Goal: Complete application form: Complete application form

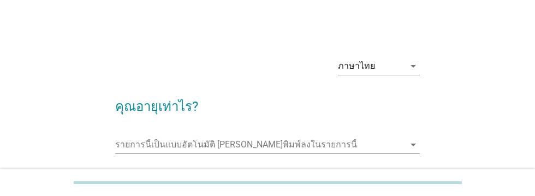
click at [152, 140] on input "รายการนี้เป็นแบบอัตโนมัติ คุณสามารถพิมพ์ลงในรายการนี้" at bounding box center [259, 144] width 289 height 17
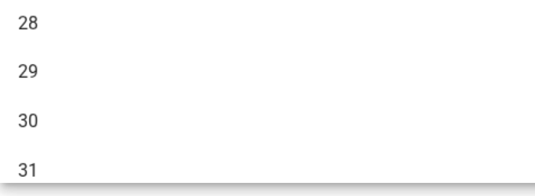
scroll to position [170, 0]
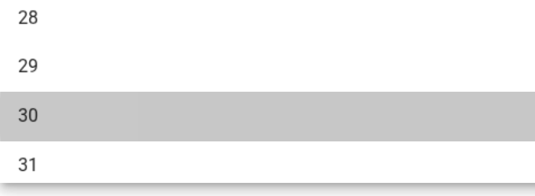
click at [130, 154] on div "30" at bounding box center [255, 157] width 263 height 13
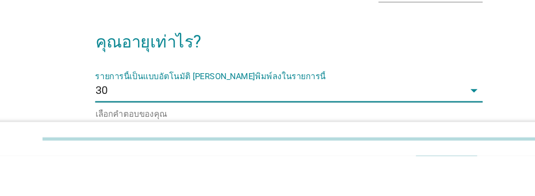
scroll to position [0, 0]
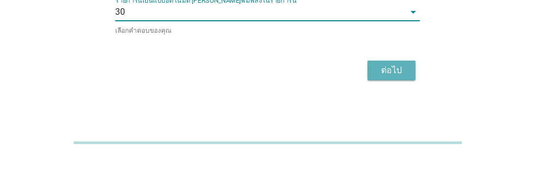
click at [386, 108] on div "ต่อไป" at bounding box center [391, 110] width 31 height 13
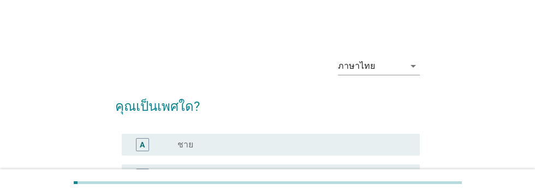
click at [188, 144] on label "ชาย" at bounding box center [185, 144] width 16 height 11
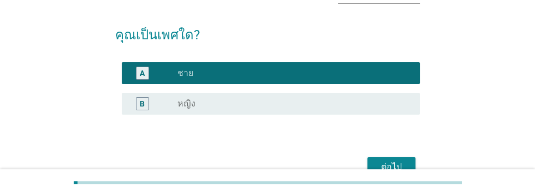
scroll to position [74, 0]
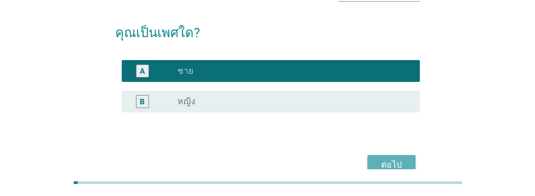
click at [390, 165] on div "ต่อไป" at bounding box center [391, 164] width 31 height 13
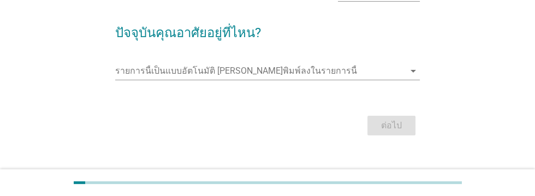
scroll to position [0, 0]
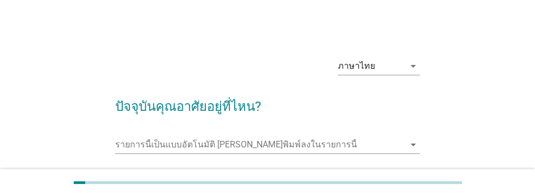
click at [122, 141] on input "รายการนี้เป็นแบบอัตโนมัติ คุณสามารถพิมพ์ลงในรายการนี้" at bounding box center [259, 144] width 289 height 17
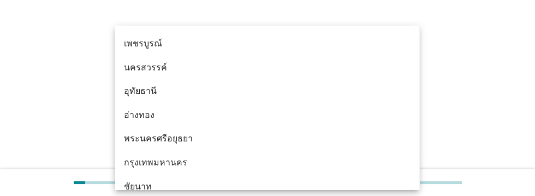
scroll to position [808, 0]
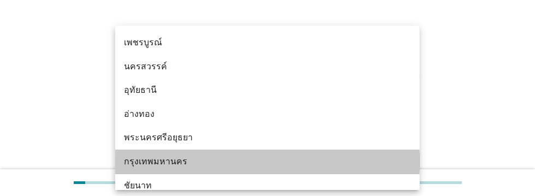
click at [172, 164] on div "กรุงเทพมหานคร" at bounding box center [255, 161] width 263 height 13
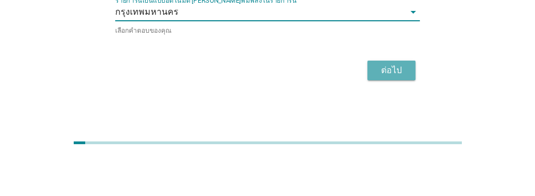
click at [389, 110] on div "ต่อไป" at bounding box center [391, 110] width 31 height 13
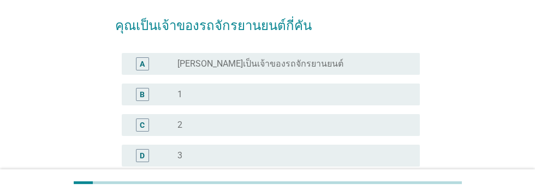
scroll to position [83, 0]
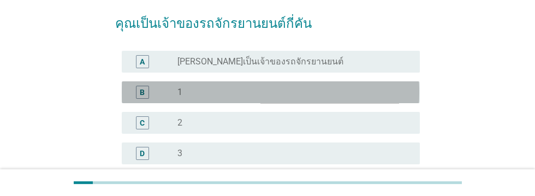
click at [140, 90] on div "B" at bounding box center [142, 91] width 5 height 11
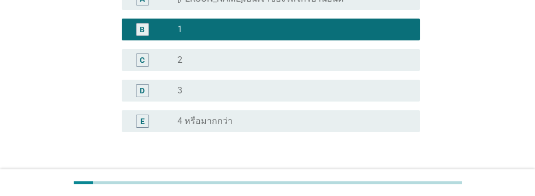
scroll to position [175, 0]
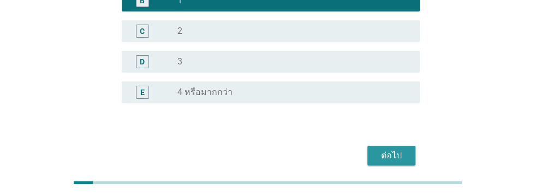
click at [392, 156] on div "ต่อไป" at bounding box center [391, 155] width 31 height 13
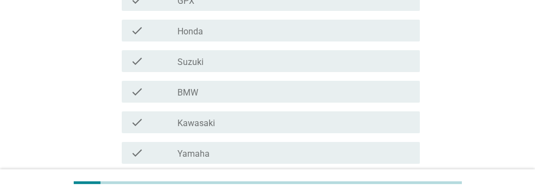
scroll to position [232, 0]
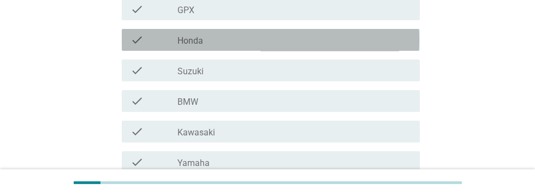
click at [274, 38] on div "check_box_outline_blank Honda" at bounding box center [294, 39] width 234 height 13
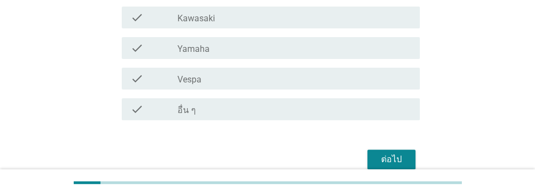
scroll to position [350, 0]
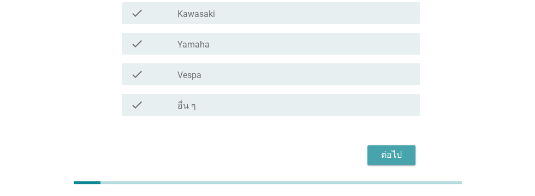
click at [388, 153] on div "ต่อไป" at bounding box center [391, 154] width 31 height 13
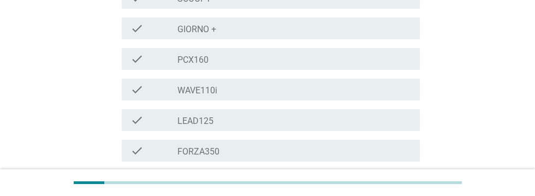
scroll to position [238, 0]
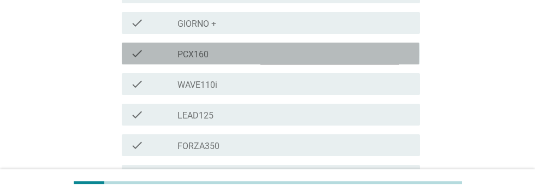
click at [196, 49] on label "PCX160" at bounding box center [192, 54] width 31 height 11
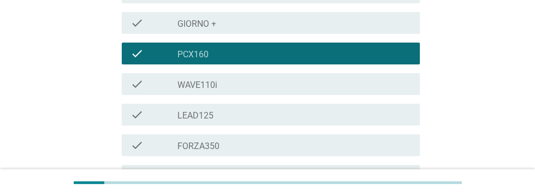
scroll to position [442, 0]
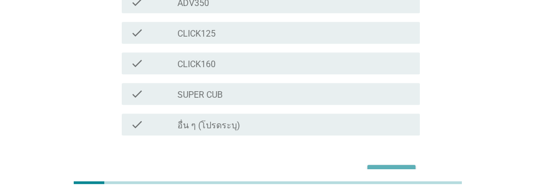
click at [388, 168] on div "ต่อไป" at bounding box center [391, 174] width 31 height 13
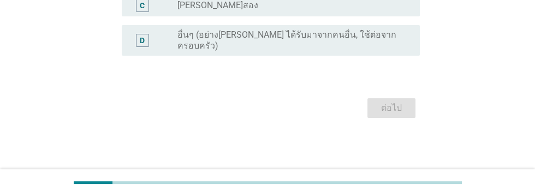
scroll to position [0, 0]
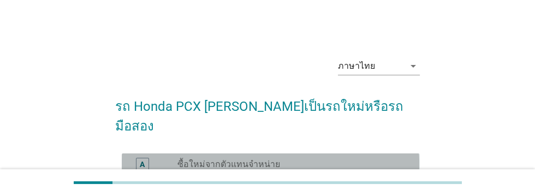
click at [142, 158] on div "A" at bounding box center [142, 163] width 5 height 11
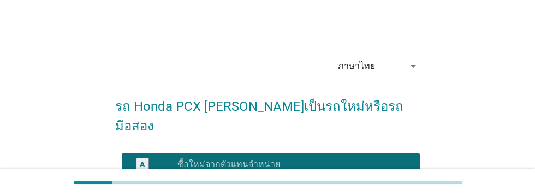
scroll to position [144, 0]
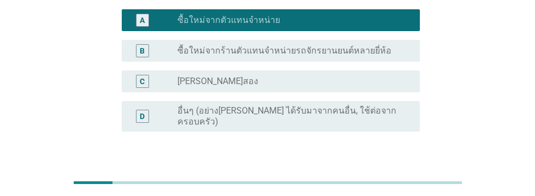
click at [391, 177] on div "ต่อไป" at bounding box center [391, 183] width 31 height 13
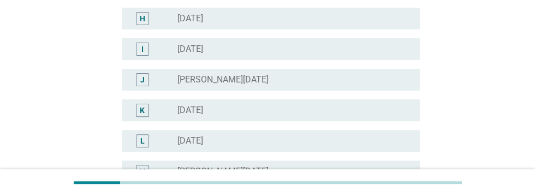
scroll to position [342, 0]
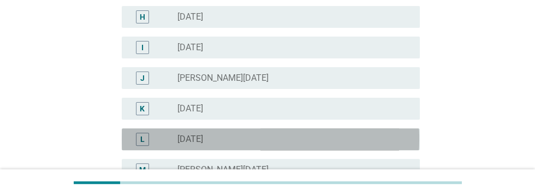
click at [280, 145] on div "radio_button_unchecked [DATE]" at bounding box center [294, 139] width 234 height 13
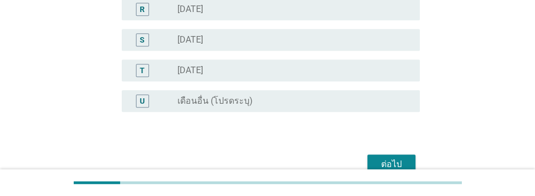
scroll to position [664, 0]
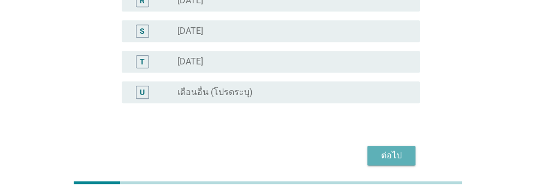
click at [393, 151] on div "ต่อไป" at bounding box center [391, 155] width 31 height 13
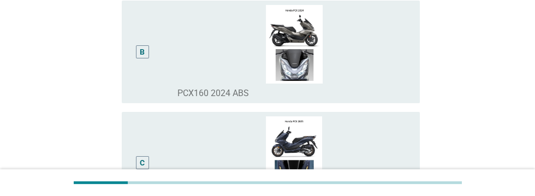
scroll to position [245, 0]
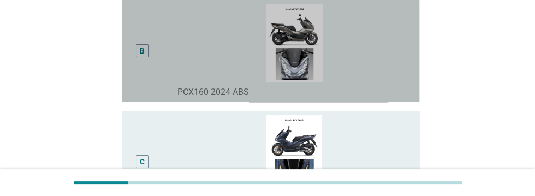
click at [141, 56] on div "B" at bounding box center [142, 50] width 5 height 11
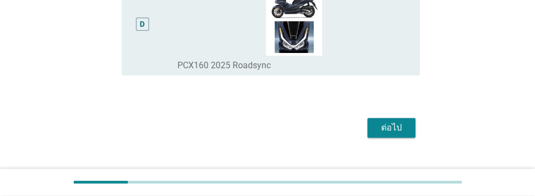
scroll to position [541, 0]
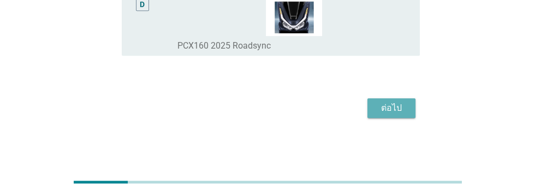
click at [389, 115] on div "ต่อไป" at bounding box center [391, 108] width 31 height 13
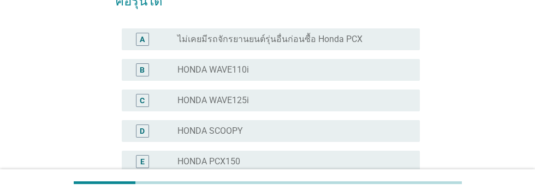
scroll to position [126, 0]
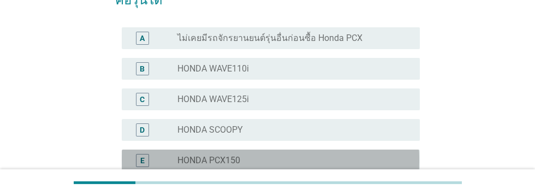
click at [142, 160] on div "E" at bounding box center [142, 159] width 4 height 11
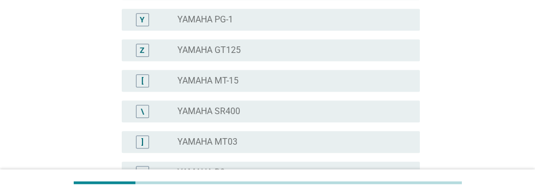
scroll to position [989, 0]
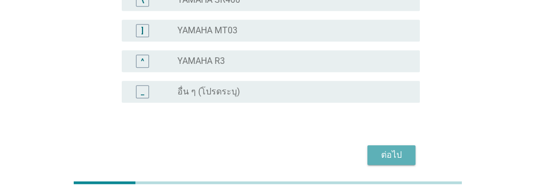
click at [391, 154] on div "ต่อไป" at bounding box center [391, 154] width 31 height 13
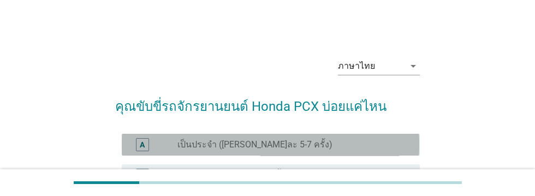
click at [133, 146] on div "A" at bounding box center [141, 144] width 23 height 13
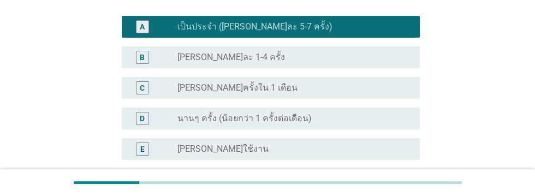
scroll to position [175, 0]
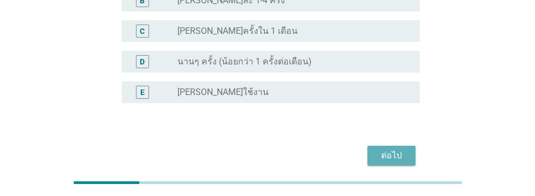
click at [395, 156] on div "ต่อไป" at bounding box center [391, 155] width 31 height 13
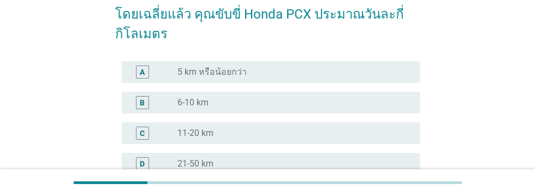
scroll to position [93, 0]
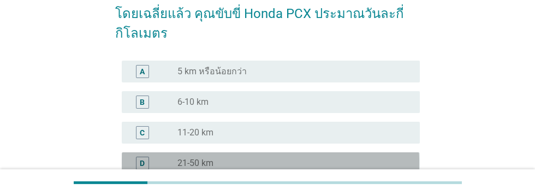
click at [133, 166] on div "D" at bounding box center [141, 163] width 23 height 13
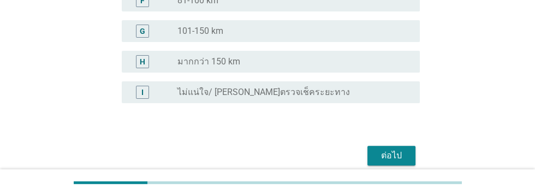
scroll to position [317, 0]
click at [393, 157] on div "ต่อไป" at bounding box center [391, 154] width 31 height 13
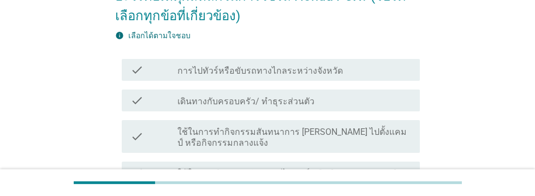
scroll to position [109, 0]
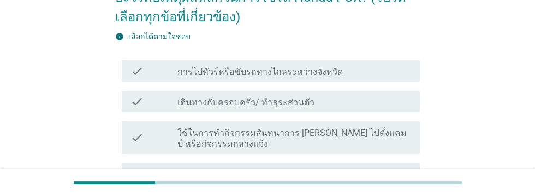
click at [343, 104] on div "check_box_outline_blank เดินทางกับครอบครัว/ ทำธุระส่วนตัว" at bounding box center [294, 101] width 234 height 13
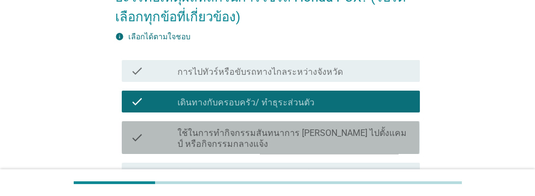
click at [372, 134] on label "ใช้ในการทำกิจกรรมสันทนาการ [PERSON_NAME] ไปตั้งแคมป์ หรือกิจกรรมกลางแจ้ง" at bounding box center [294, 139] width 234 height 22
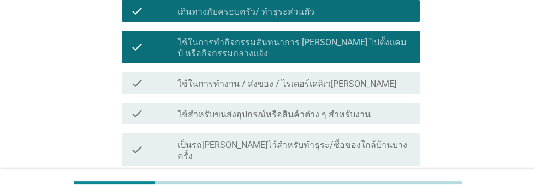
scroll to position [200, 0]
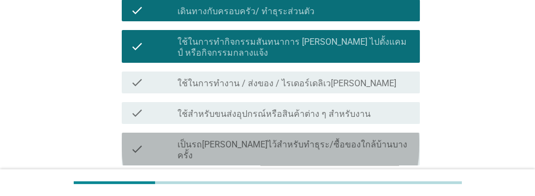
click at [390, 142] on div "check_box_outline_blank เป็นรถ[PERSON_NAME]ไว้สำหรับทำธุระ/ซื้อของใกล้บ้านบางคร…" at bounding box center [294, 149] width 234 height 24
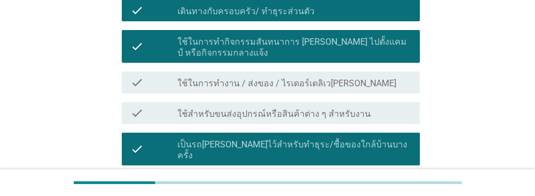
click at [348, 178] on div "check_box_outline_blank เดินทางไปทำงาน / เรียน" at bounding box center [294, 184] width 234 height 13
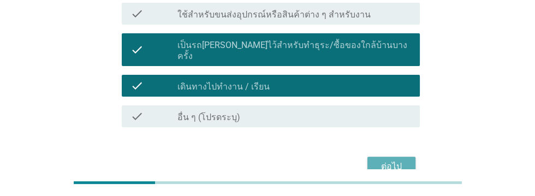
click at [392, 160] on div "ต่อไป" at bounding box center [391, 166] width 31 height 13
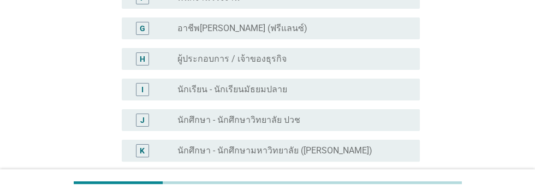
scroll to position [0, 0]
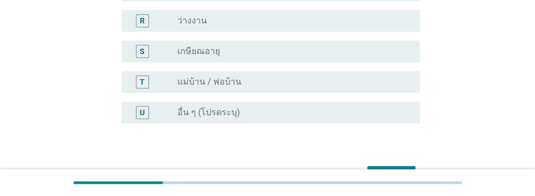
scroll to position [664, 0]
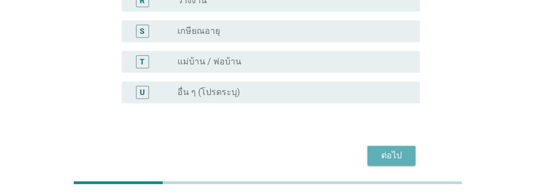
click at [392, 154] on div "ต่อไป" at bounding box center [391, 155] width 31 height 13
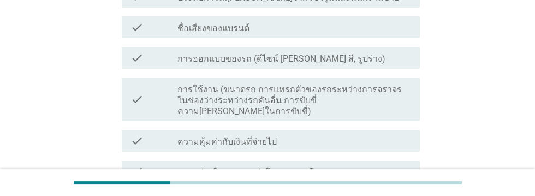
scroll to position [266, 0]
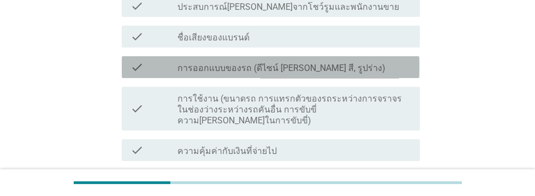
click at [366, 70] on div "check_box_outline_blank การออกแบบของรถ (ดีไซน์ [PERSON_NAME] สี, รูปร่าง)" at bounding box center [294, 67] width 234 height 13
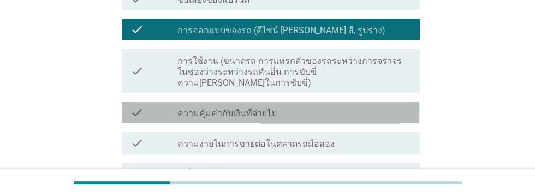
click at [339, 106] on div "check_box_outline_blank ความคุ้มค่ากับเงินที่จ่ายไป" at bounding box center [294, 112] width 234 height 13
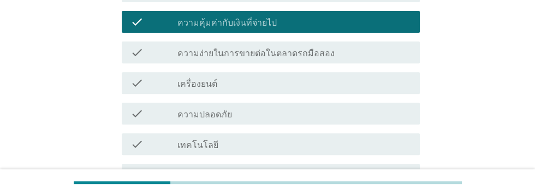
scroll to position [402, 0]
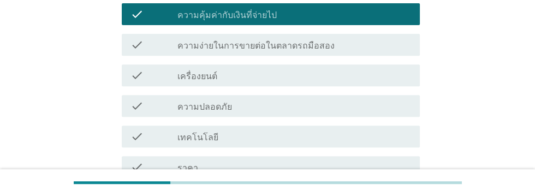
click at [295, 99] on div "check_box_outline_blank ความปลอดภัย" at bounding box center [294, 105] width 234 height 13
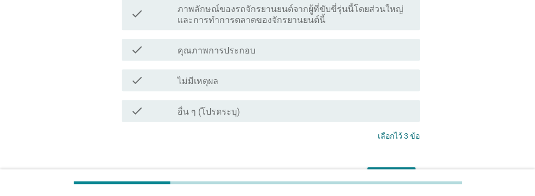
scroll to position [633, 0]
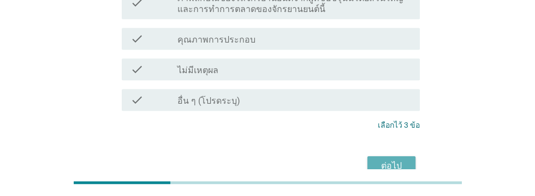
click at [392, 159] on div "ต่อไป" at bounding box center [391, 165] width 31 height 13
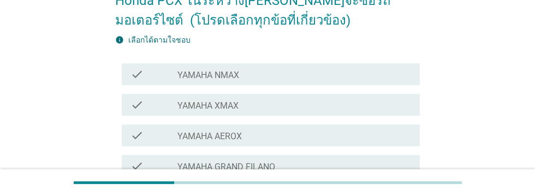
scroll to position [125, 0]
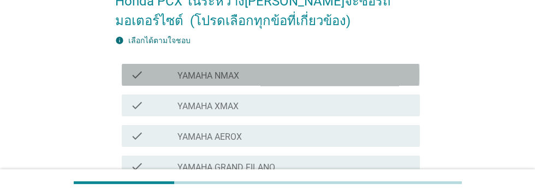
click at [299, 76] on div "check_box_outline_blank YAMAHA NMAX" at bounding box center [294, 74] width 234 height 13
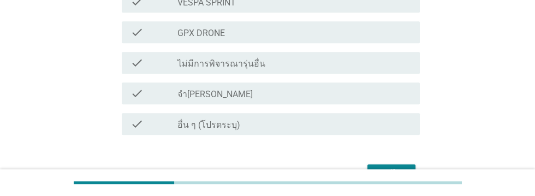
scroll to position [553, 0]
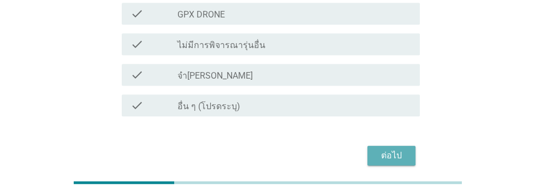
click at [398, 157] on div "ต่อไป" at bounding box center [391, 155] width 31 height 13
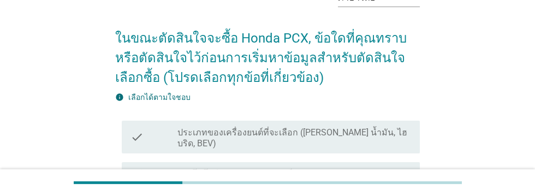
scroll to position [73, 0]
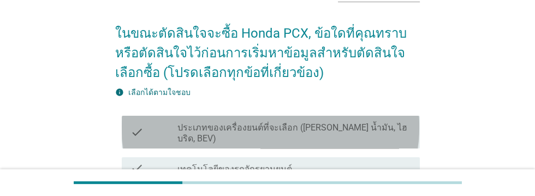
click at [398, 129] on div "check_box_outline_blank ประเภทของเครื่องยนต์ที่จะเลือก ([PERSON_NAME] น้ำมัน, ไ…" at bounding box center [294, 132] width 234 height 24
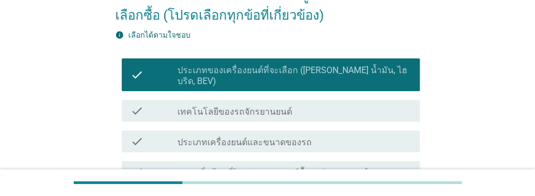
scroll to position [130, 0]
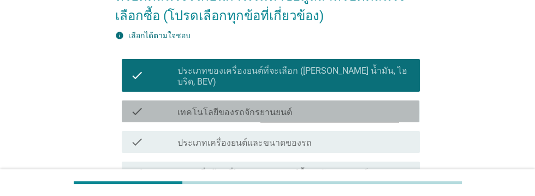
click at [372, 105] on div "check_box_outline_blank เทคโนโลยีของรถจักรยานยนต์" at bounding box center [294, 111] width 234 height 13
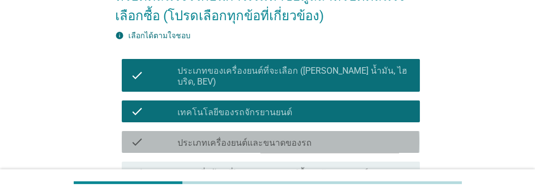
click at [373, 135] on div "check_box_outline_blank ประเภทเครื่องยนต์และขนาดของรถ" at bounding box center [294, 141] width 234 height 13
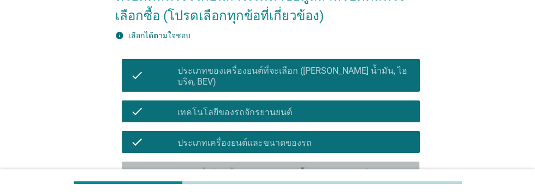
click at [368, 166] on div "check_box_outline_blank สถานที่/ ร้านที่[PERSON_NAME]ซื้อรถจักรยานยนต์" at bounding box center [294, 172] width 234 height 13
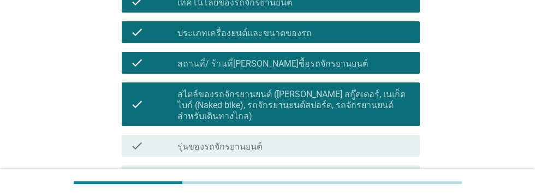
scroll to position [241, 0]
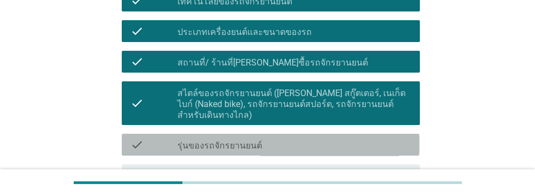
click at [354, 138] on div "check_box_outline_blank รุ่นของรถจักรยานยนต์" at bounding box center [294, 144] width 234 height 13
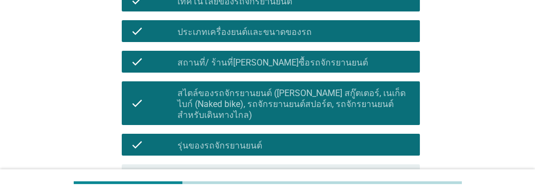
click at [353, 169] on div "check_box_outline_blank งบและช่วงราคาของจักรยานยนต์" at bounding box center [294, 175] width 234 height 13
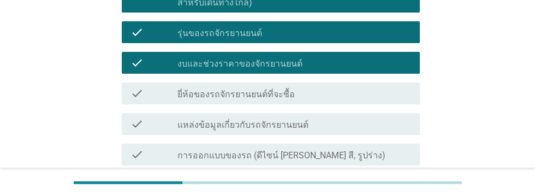
scroll to position [353, 0]
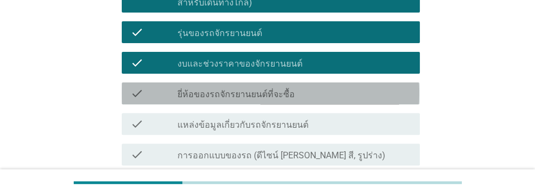
click at [354, 87] on div "check_box_outline_blank ยี่ห้อของรถจักรยานยนต์ที่จะซื้อ" at bounding box center [294, 93] width 234 height 13
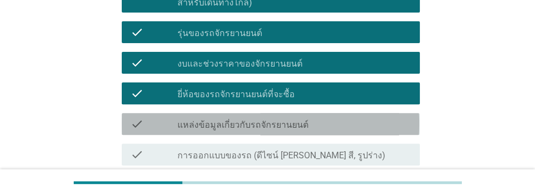
click at [352, 117] on div "check_box_outline_blank แหล่งข้อมูลเกี่ยวกับรถจักรยานยนต์" at bounding box center [294, 123] width 234 height 13
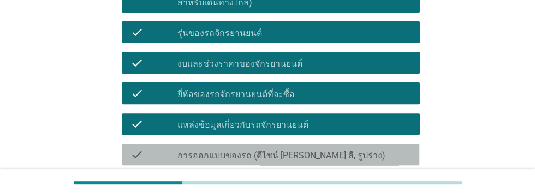
click at [371, 148] on div "check_box_outline_blank การออกแบบของรถ (ดีไซน์ [PERSON_NAME] สี, รูปร่าง)" at bounding box center [294, 154] width 234 height 13
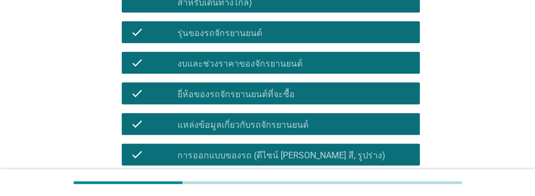
scroll to position [452, 0]
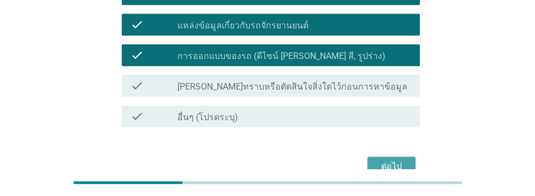
click at [395, 160] on div "ต่อไป" at bounding box center [391, 166] width 31 height 13
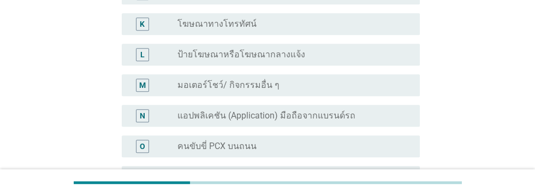
scroll to position [0, 0]
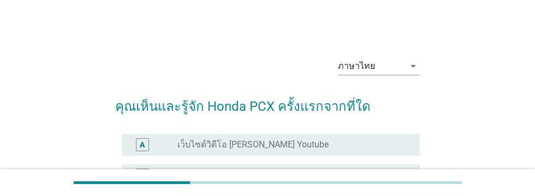
click at [368, 142] on div "radio_button_unchecked เว็บไซต์วิดีโอ [PERSON_NAME] Youtube" at bounding box center [289, 144] width 225 height 11
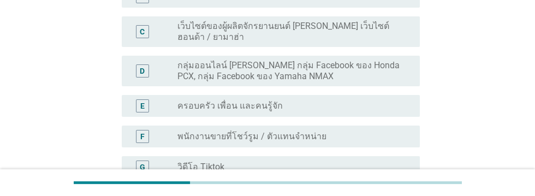
scroll to position [180, 0]
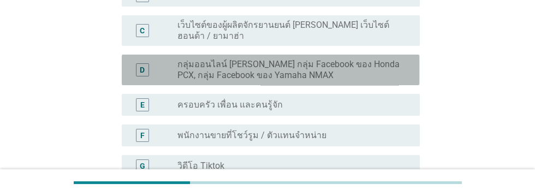
click at [324, 59] on label "กลุ่มออนไลน์ [PERSON_NAME] กลุ่ม Facebook ของ Honda PCX, กลุ่ม Facebook ของ Yam…" at bounding box center [289, 70] width 225 height 22
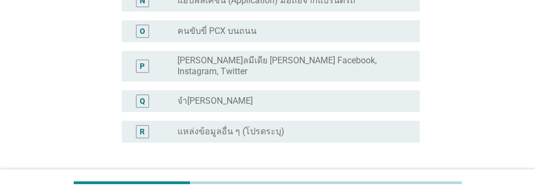
scroll to position [581, 0]
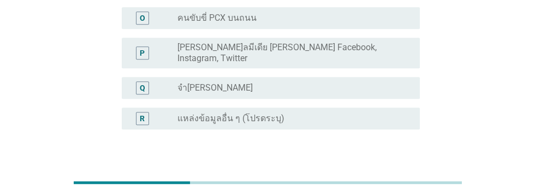
click at [382, 175] on div "ต่อไป" at bounding box center [391, 181] width 31 height 13
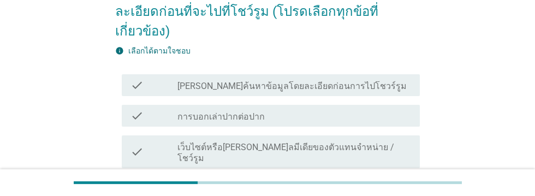
scroll to position [121, 0]
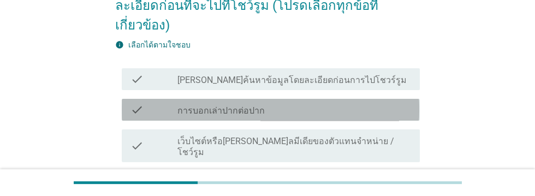
click at [375, 106] on div "check_box_outline_blank การบอกเล่าปากต่อปาก" at bounding box center [294, 109] width 234 height 13
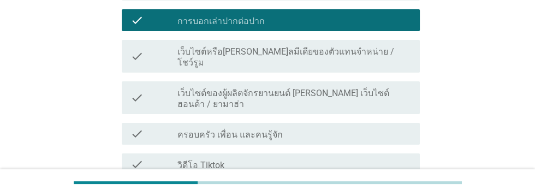
scroll to position [211, 0]
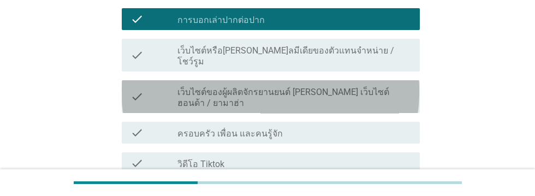
click at [393, 87] on label "เว็บไซต์ของผู้ผลิตจักรยานยนต์ [PERSON_NAME] เว็บไซต์ฮอนด้า / ยามาฮ่า" at bounding box center [294, 98] width 234 height 22
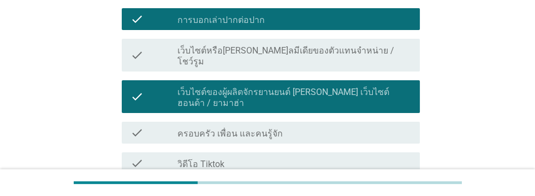
click at [342, 126] on div "check_box_outline_blank ครอบครัว เพื่อน และคนรู้จัก" at bounding box center [294, 132] width 234 height 13
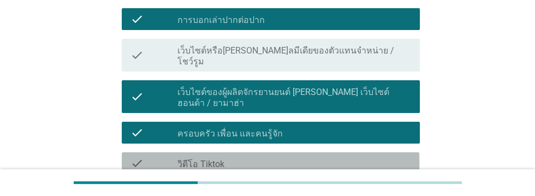
click at [346, 152] on div "check check_box_outline_blank วิดีโอ Tiktok" at bounding box center [270, 163] width 297 height 22
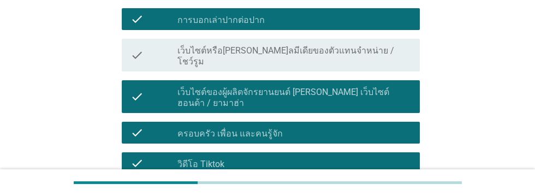
click at [344, 187] on div "check_box_outline_blank บล็อกและเว็บไซต์[PERSON_NAME]ยนต์" at bounding box center [294, 193] width 234 height 13
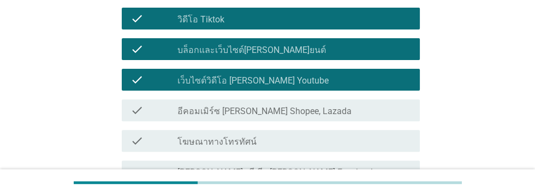
scroll to position [356, 0]
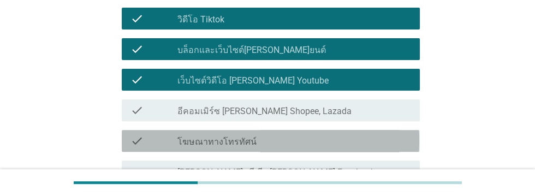
click at [353, 134] on div "check_box_outline_blank โฆษณาทางโทรทัศน์" at bounding box center [294, 140] width 234 height 13
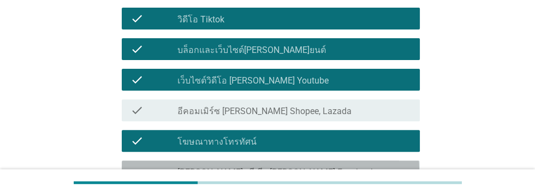
click at [374, 165] on div "check_box_outline_blank [PERSON_NAME]ลมีเดีย [PERSON_NAME] Facebook, Instagram,…" at bounding box center [294, 177] width 234 height 24
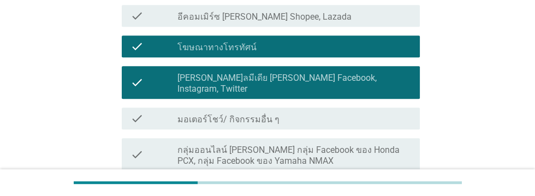
scroll to position [454, 0]
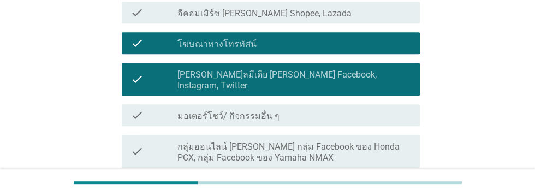
click at [368, 141] on label "กลุ่มออนไลน์ [PERSON_NAME] กลุ่ม Facebook ของ Honda PCX, กลุ่ม Facebook ของ Yam…" at bounding box center [294, 152] width 234 height 22
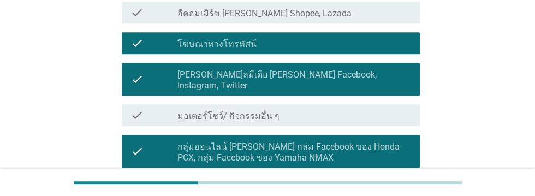
click at [353, 181] on div "check_box_outline_blank ป้ายโฆษณาหรือโฆษณากลางแจ้ง" at bounding box center [294, 187] width 234 height 13
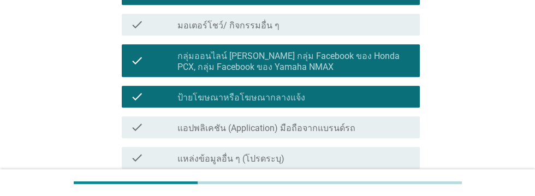
scroll to position [550, 0]
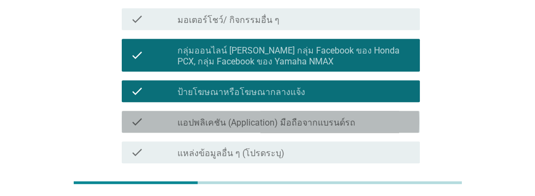
click at [368, 115] on div "check_box_outline_blank แอปพลิเคชัน (Application) มือถือจากแบรนด์รถ" at bounding box center [294, 121] width 234 height 13
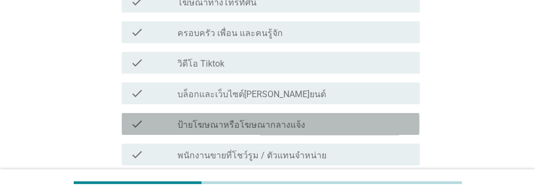
scroll to position [251, 0]
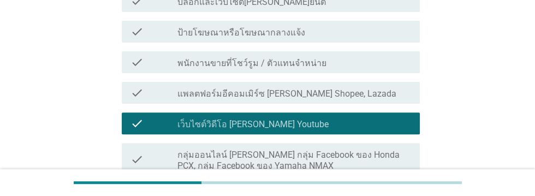
scroll to position [344, 0]
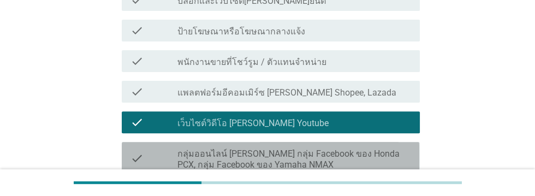
click at [376, 150] on label "กลุ่มออนไลน์ [PERSON_NAME] กลุ่ม Facebook ของ Honda PCX, กลุ่ม Facebook ของ Yam…" at bounding box center [294, 159] width 234 height 22
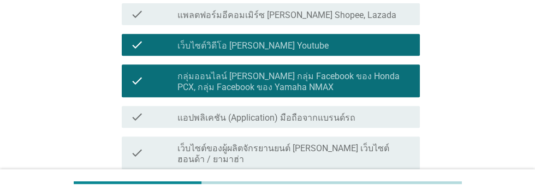
scroll to position [429, 0]
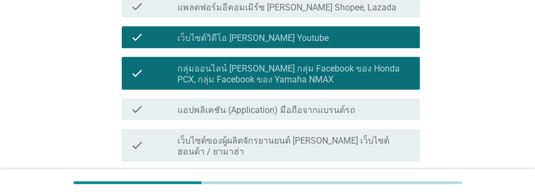
click at [378, 175] on div "check_box_outline_blank การบอกเล่าปากต่อปาก" at bounding box center [294, 181] width 234 height 13
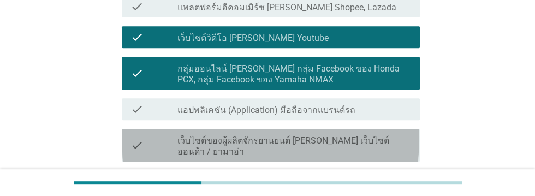
click at [380, 135] on label "เว็บไซต์ของผู้ผลิตจักรยานยนต์ [PERSON_NAME] เว็บไซต์ฮอนด้า / ยามาฮ่า" at bounding box center [294, 146] width 234 height 22
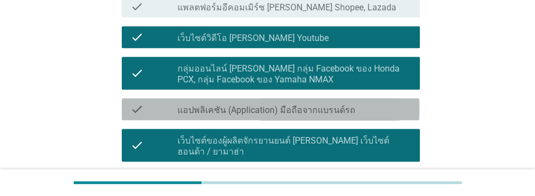
click at [368, 103] on div "check_box_outline_blank แอปพลิเคชัน (Application) มือถือจากแบรนด์รถ" at bounding box center [294, 109] width 234 height 13
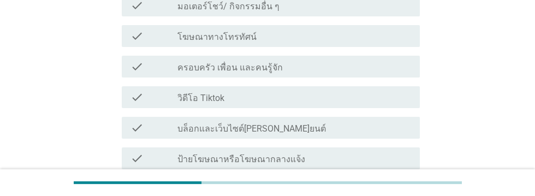
scroll to position [215, 0]
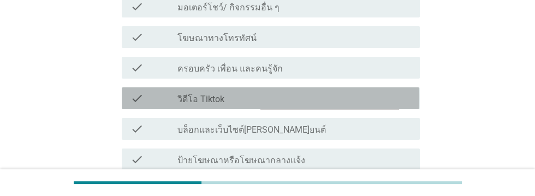
click at [333, 93] on div "check check_box_outline_blank วิดีโอ Tiktok" at bounding box center [270, 98] width 297 height 22
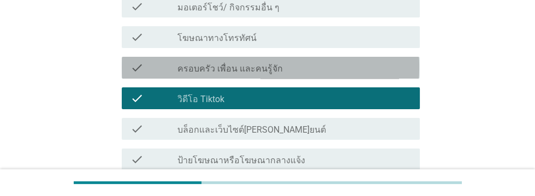
click at [353, 61] on div "check_box_outline_blank ครอบครัว เพื่อน และคนรู้จัก" at bounding box center [294, 67] width 234 height 13
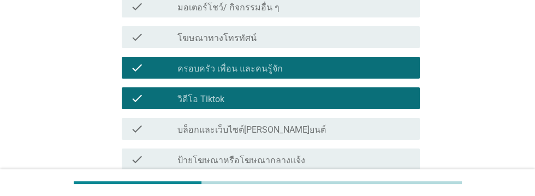
click at [365, 31] on div "check_box_outline_blank โฆษณาทางโทรทัศน์" at bounding box center [294, 37] width 234 height 13
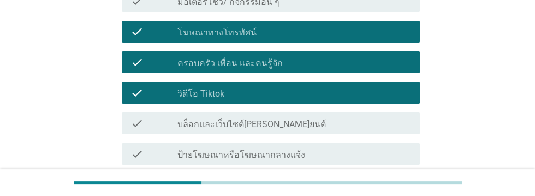
scroll to position [221, 0]
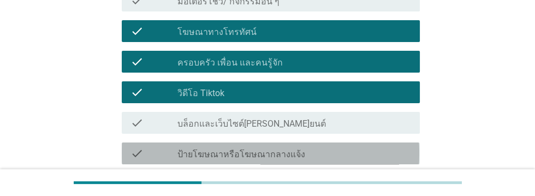
click at [358, 147] on div "check_box_outline_blank ป้ายโฆษณาหรือโฆษณากลางแจ้ง" at bounding box center [294, 153] width 234 height 13
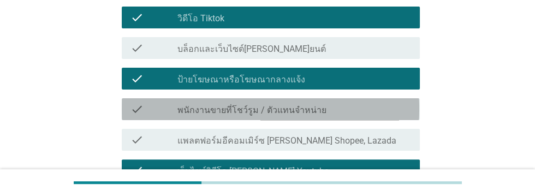
click at [377, 103] on div "check_box_outline_blank พนักงานขายที่โชว์รูม / ตัวแทนจำหน่าย" at bounding box center [294, 109] width 234 height 13
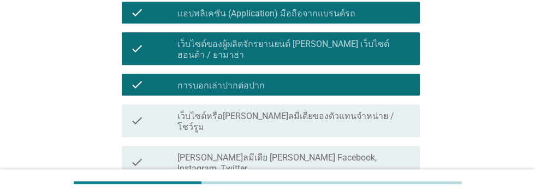
scroll to position [605, 0]
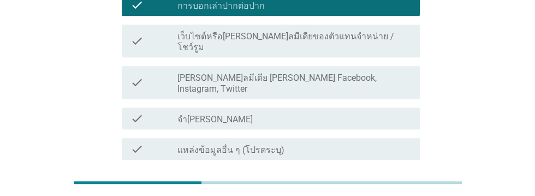
click at [394, 193] on div "ต่อไป" at bounding box center [391, 199] width 31 height 13
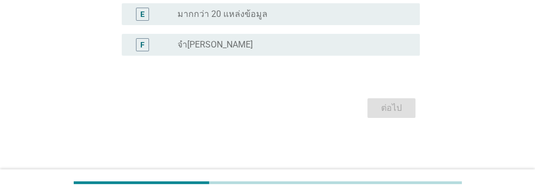
scroll to position [0, 0]
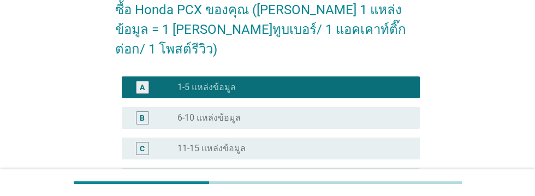
scroll to position [244, 0]
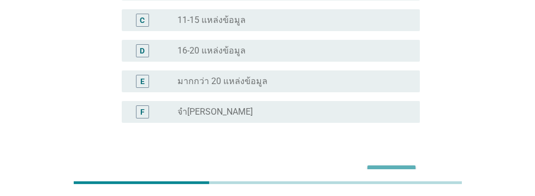
click at [396, 169] on div "ต่อไป" at bounding box center [391, 175] width 31 height 13
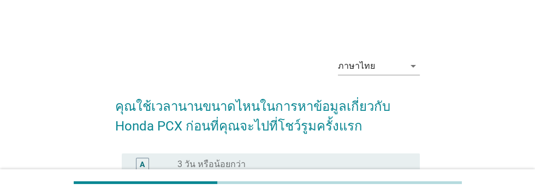
click at [266, 195] on div "radio_button_unchecked 4 - 7 วัน" at bounding box center [289, 194] width 225 height 11
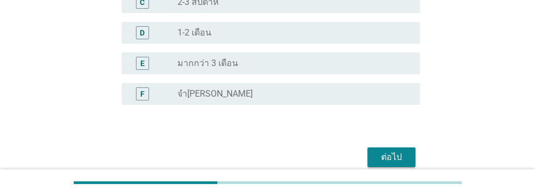
scroll to position [225, 0]
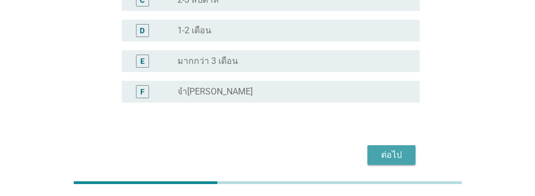
click at [395, 154] on div "ต่อไป" at bounding box center [391, 154] width 31 height 13
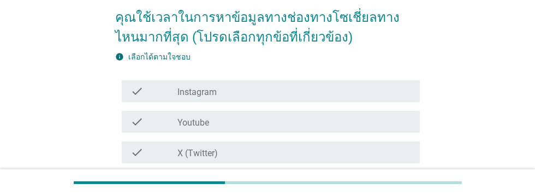
scroll to position [97, 0]
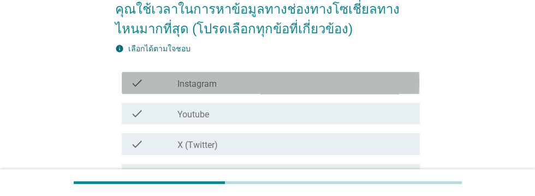
click at [258, 85] on div "check_box_outline_blank Instagram" at bounding box center [294, 82] width 234 height 13
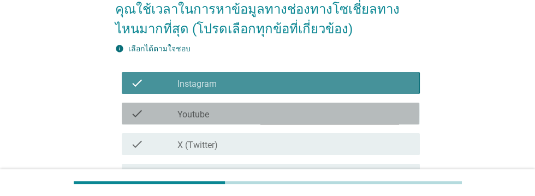
click at [257, 118] on div "check_box_outline_blank Youtube" at bounding box center [294, 113] width 234 height 13
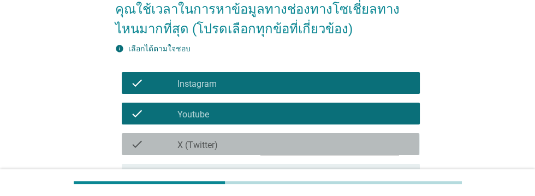
click at [262, 144] on div "check_box_outline_blank X (Twitter)" at bounding box center [294, 144] width 234 height 13
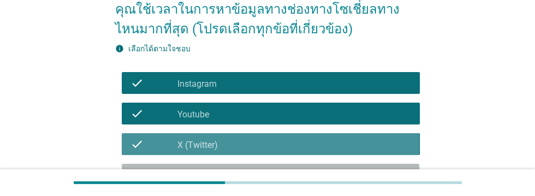
click at [264, 171] on div "check_box_outline_blank LINE" at bounding box center [294, 174] width 234 height 13
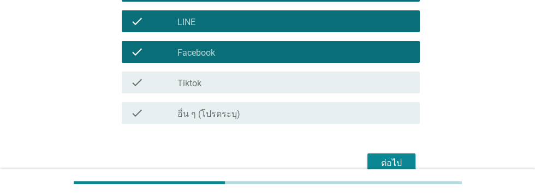
scroll to position [259, 0]
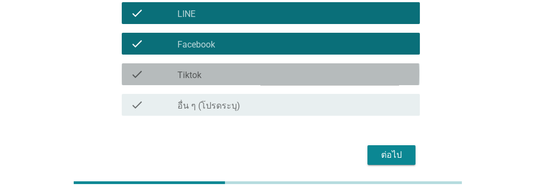
click at [381, 71] on div "check_box_outline_blank Tiktok" at bounding box center [294, 74] width 234 height 13
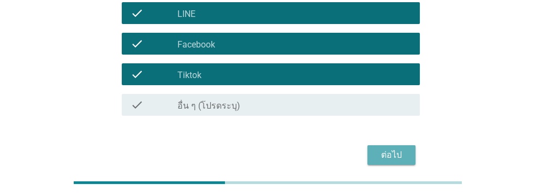
click at [399, 156] on div "ต่อไป" at bounding box center [391, 154] width 31 height 13
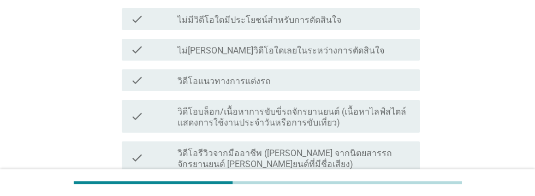
scroll to position [182, 0]
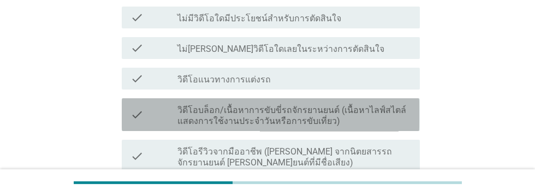
click at [356, 115] on label "วิดีโอบล็อก/เนื้อหาการขับขี่รถจักรยานยนต์ (เนื้อหาไลฟ์สไตล์ แสดงการใช้งานประจํา…" at bounding box center [294, 116] width 234 height 22
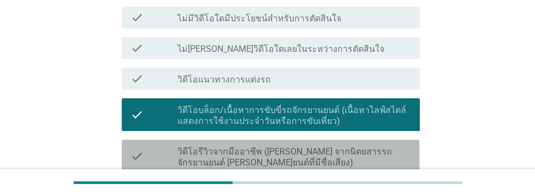
click at [363, 150] on label "วิดีโอรีวิวจากมืออาชีพ ([PERSON_NAME] จากนิตยสารรถจักรยานยนต์ [PERSON_NAME]ยนต์…" at bounding box center [294, 157] width 234 height 22
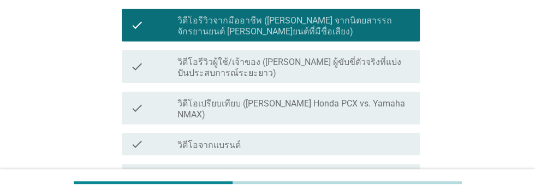
scroll to position [314, 0]
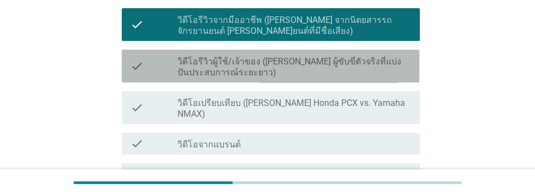
click at [397, 59] on label "วิดีโอรีวิวผู้ใช้/เจ้าของ ([PERSON_NAME] ผู้ขับขี่ตัวจริงที่แบ่งปันประสบการณ์ระ…" at bounding box center [294, 67] width 234 height 22
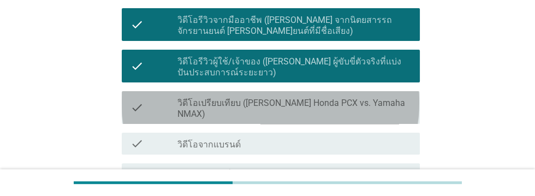
click at [380, 104] on label "วิดีโอเปรียบเทียบ ([PERSON_NAME] Honda PCX vs. Yamaha NMAX)" at bounding box center [294, 109] width 234 height 22
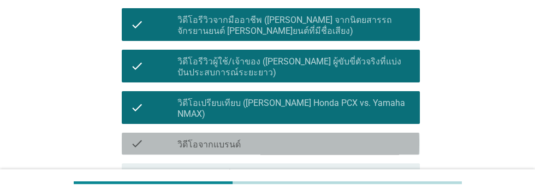
click at [367, 137] on div "check_box_outline_blank วิดีโอจากแบรนด์" at bounding box center [294, 143] width 234 height 13
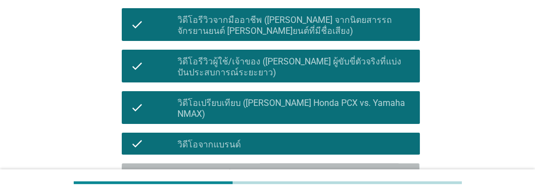
click at [362, 170] on label "วิดีโอทดลองขี่ (แสดงการทํางานของรถจักรยานยนต์ ความประทับใจในการขี่)" at bounding box center [294, 181] width 234 height 22
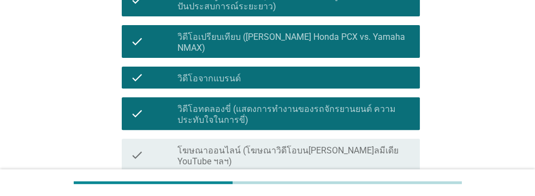
scroll to position [380, 0]
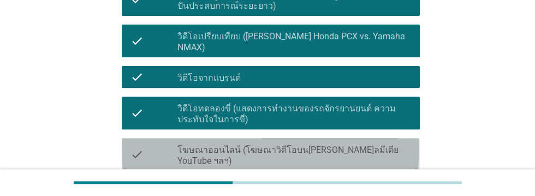
click at [395, 145] on label "โฆษณาออนไลน์ (โฆษณาวิดีโอบน[PERSON_NAME]ลมีเดีย YouTube ฯลฯ)" at bounding box center [294, 156] width 234 height 22
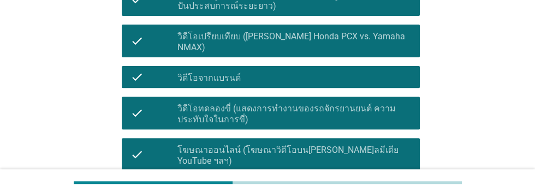
click at [337, 186] on label "วิดีโออธิบายทางเทคนิค/วิดีโอแนะนําวิธีการใช้งาน ([PERSON_NAME] การบํา[PERSON_NA…" at bounding box center [294, 197] width 234 height 22
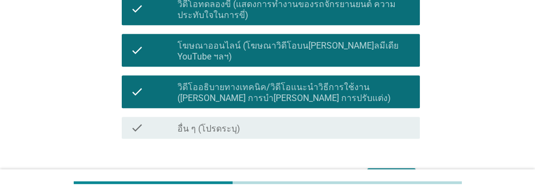
scroll to position [486, 0]
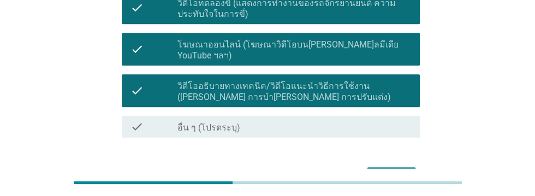
click at [391, 170] on div "ต่อไป" at bounding box center [391, 176] width 31 height 13
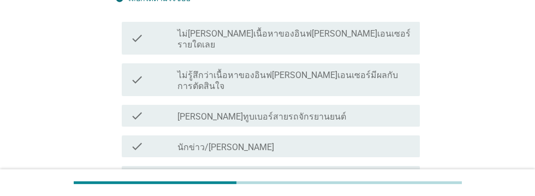
scroll to position [168, 0]
click at [341, 109] on div "check_box_outline_blank [PERSON_NAME]ทูบเบอร์สายรถจักรยานยนต์" at bounding box center [294, 115] width 234 height 13
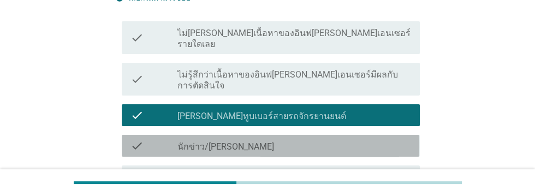
click at [355, 139] on div "check_box_outline_blank นักข่าว/นักวิจารณ์มอเตอร์ไซค์มืออาชีพ" at bounding box center [294, 145] width 234 height 13
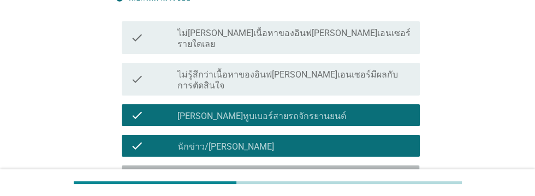
click at [350, 165] on div "check check_box_outline_blank นักแต่งรถ" at bounding box center [270, 176] width 297 height 22
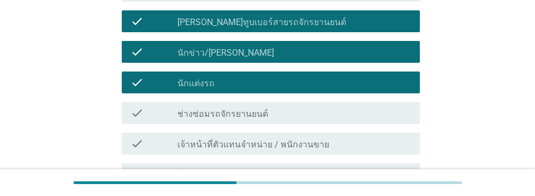
scroll to position [265, 0]
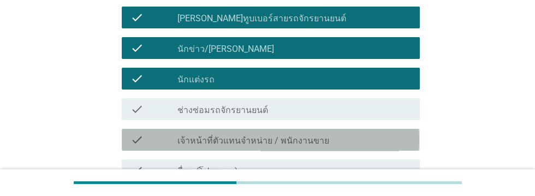
click at [352, 133] on div "check_box_outline_blank เจ้าหน้าที่ตัวแทนจําหน่าย / พนักงานขาย" at bounding box center [294, 139] width 234 height 13
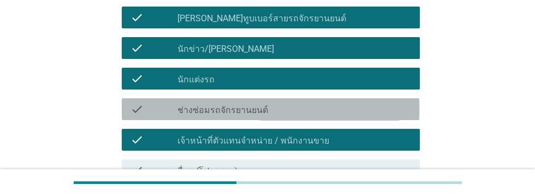
click at [349, 103] on div "check_box_outline_blank ช่างซ่อมรถจักรยานยนต์" at bounding box center [294, 109] width 234 height 13
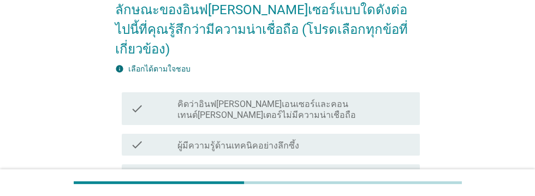
scroll to position [97, 0]
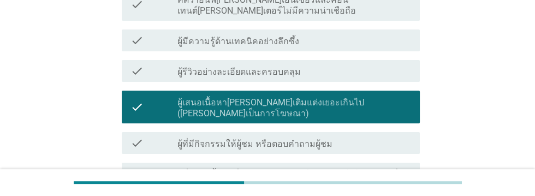
scroll to position [209, 0]
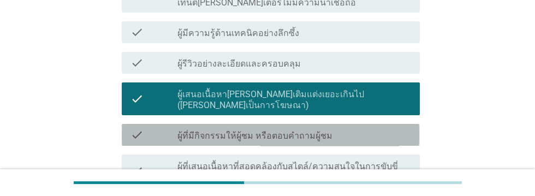
click at [375, 128] on div "check_box_outline_blank ผู้ที่มีกิจกรรมให้ผู้ชม หรือตอบคำถามผู้ชม" at bounding box center [294, 134] width 234 height 13
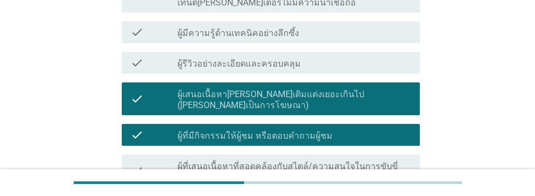
click at [381, 161] on label "ผู้ที่เสนอเนื้อหาที่สอดคล้องกับสไตล์/ความสนใจในการขับขี่ส่วนตัว" at bounding box center [294, 172] width 234 height 22
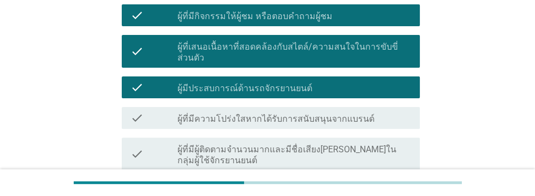
scroll to position [329, 0]
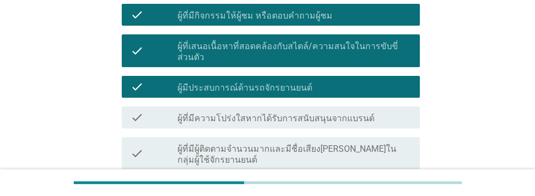
click at [381, 183] on div "check_box_outline_blank ผู้ที่แสดงความชอบและหลงไหลในรถจักรยานยนต์" at bounding box center [294, 189] width 234 height 13
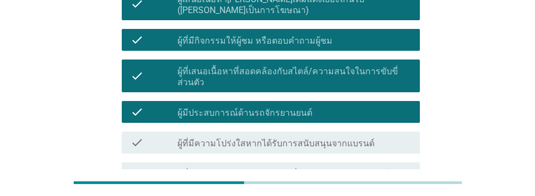
scroll to position [301, 0]
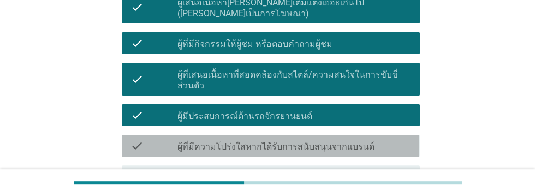
click at [382, 139] on div "check_box_outline_blank ผู้ที่มีความโปร่งใสหากได้รับการสนับสนุนจากแบรนด์" at bounding box center [294, 145] width 234 height 13
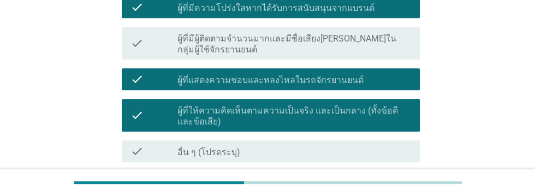
scroll to position [444, 0]
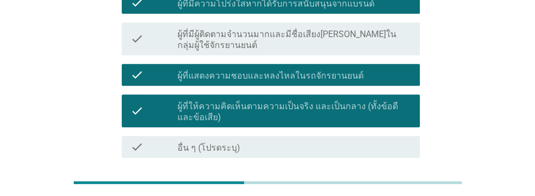
click at [399, 190] on div "ต่อไป" at bounding box center [391, 196] width 31 height 13
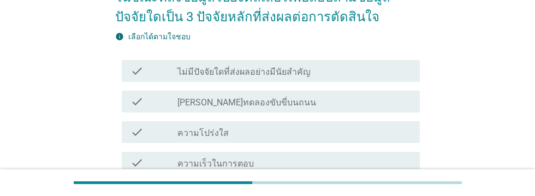
scroll to position [111, 0]
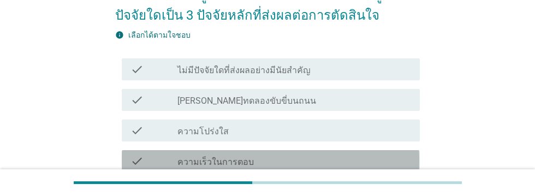
click at [347, 162] on div "check_box_outline_blank ความเร็วในการตอบ" at bounding box center [294, 160] width 234 height 13
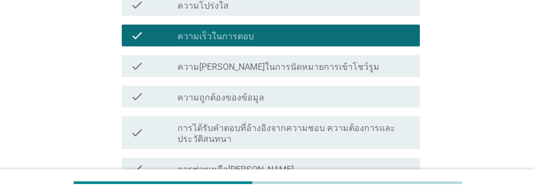
scroll to position [241, 0]
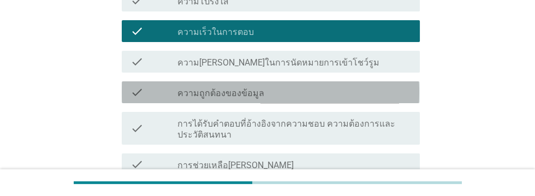
click at [335, 97] on div "check_box_outline_blank ความถูกต้องของข้อมูล" at bounding box center [294, 92] width 234 height 13
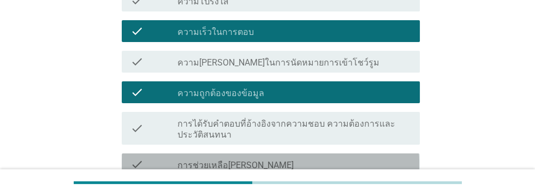
click at [318, 168] on div "check_box_outline_blank การช่วยเหลือ[PERSON_NAME]" at bounding box center [294, 164] width 234 height 13
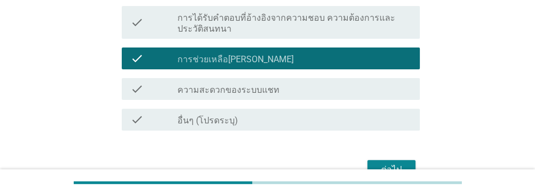
scroll to position [361, 0]
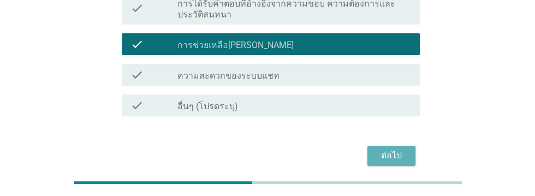
click at [391, 159] on div "ต่อไป" at bounding box center [391, 155] width 31 height 13
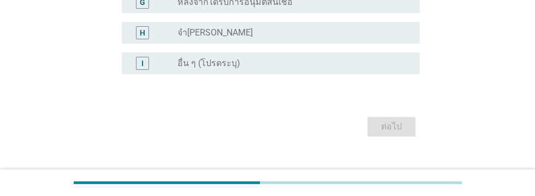
scroll to position [0, 0]
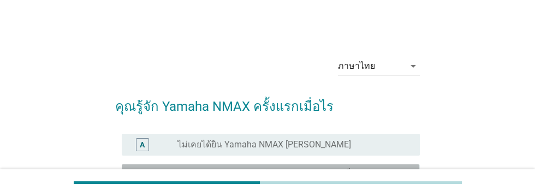
click at [344, 182] on label "ระหว่างกระบวนการรับรู้ ([PERSON_NAME] เห็นผ่าน ๆ บนช่องทางออนไลน์ เคยได้ยินมาบ้…" at bounding box center [289, 180] width 225 height 22
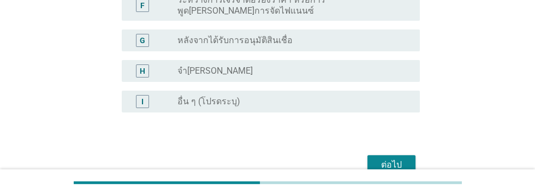
scroll to position [323, 0]
click at [384, 158] on div "ต่อไป" at bounding box center [391, 164] width 31 height 13
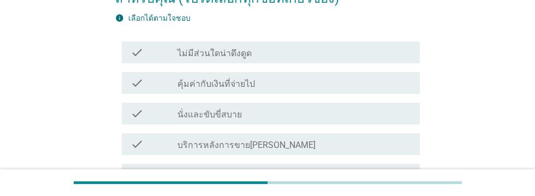
scroll to position [131, 0]
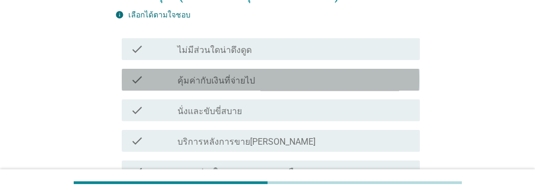
click at [335, 84] on div "check_box_outline_blank คุ้มค่ากับเงินที่จ่ายไป" at bounding box center [294, 79] width 234 height 13
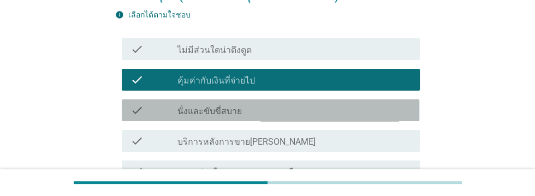
click at [333, 107] on div "check_box_outline_blank นั่งและขับขี่สบาย" at bounding box center [294, 110] width 234 height 13
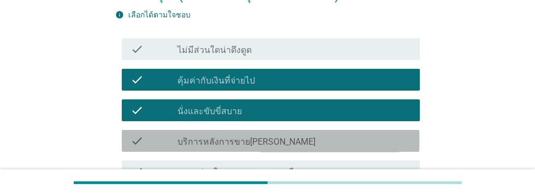
click at [339, 134] on div "check_box_outline_blank บริการหลังการขาย[PERSON_NAME]" at bounding box center [294, 140] width 234 height 13
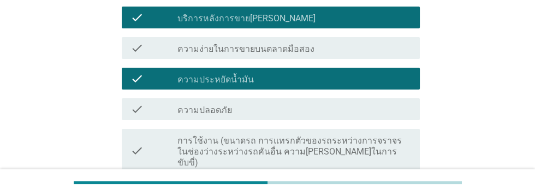
scroll to position [254, 0]
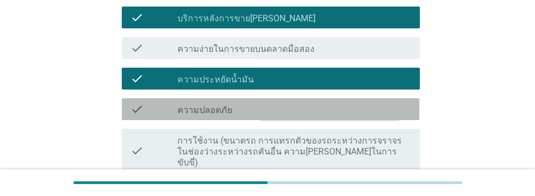
click at [333, 109] on div "check_box_outline_blank ความปลอดภัย" at bounding box center [294, 109] width 234 height 13
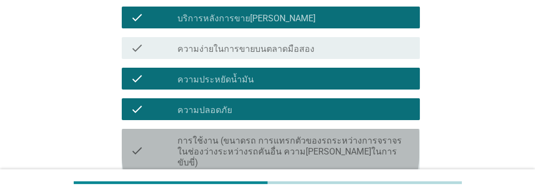
click at [344, 144] on label "การใช้งาน (ขนาดรถ การแทรกตัวของรถระหว่างการจราจรในช่องว่างระหว่างรถคันอื่น ความ…" at bounding box center [294, 151] width 234 height 33
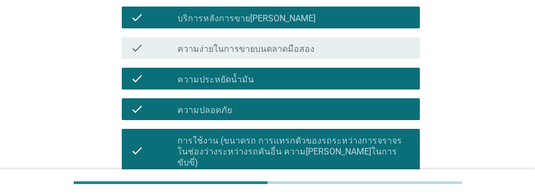
click at [318, 186] on div "check_box_outline_blank ราคาถูก" at bounding box center [294, 192] width 234 height 13
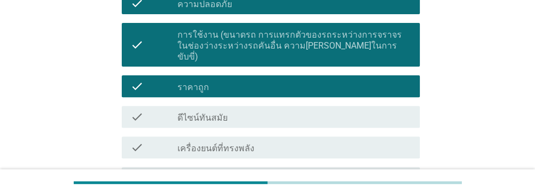
scroll to position [361, 0]
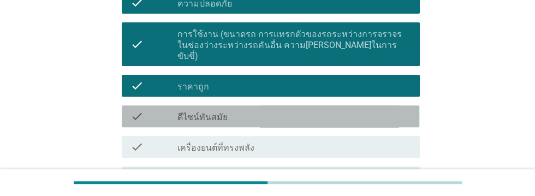
click at [313, 110] on div "check_box_outline_blank ดีไซน์ทันสมัย" at bounding box center [294, 116] width 234 height 13
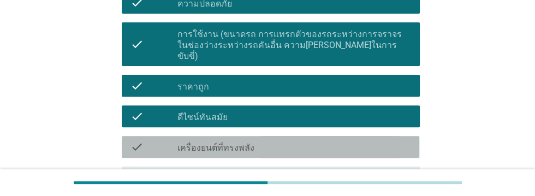
click at [321, 140] on div "check_box_outline_blank เครื่องยนต์ที่ทรงพลัง" at bounding box center [294, 146] width 234 height 13
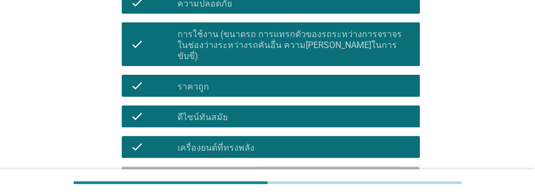
click at [335, 171] on div "check_box_outline_blank นวัตกรรม/เทคโนโลยีขั้นสูง" at bounding box center [294, 177] width 234 height 13
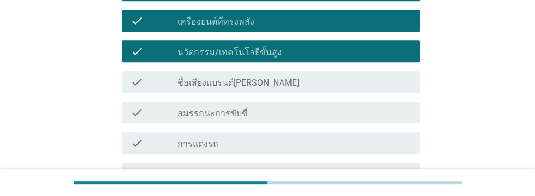
scroll to position [488, 0]
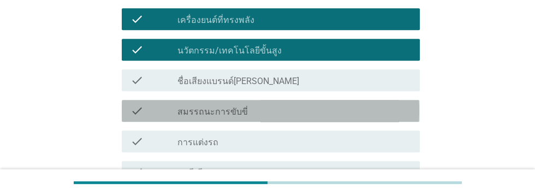
click at [323, 104] on div "check_box_outline_blank สมรรถนะการขับขี่" at bounding box center [294, 110] width 234 height 13
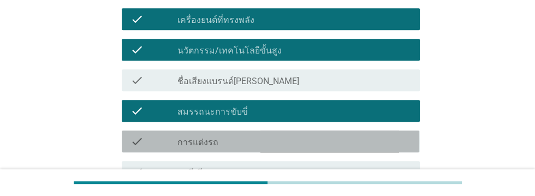
click at [306, 135] on div "check_box_outline_blank การแต่งรถ" at bounding box center [294, 141] width 234 height 13
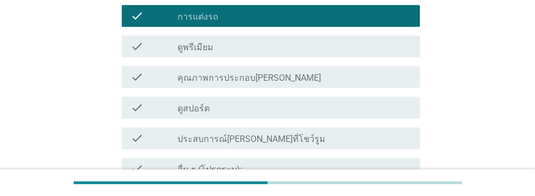
scroll to position [666, 0]
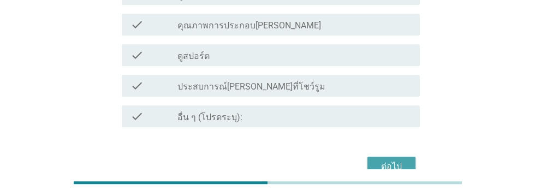
click at [386, 162] on button "ต่อไป" at bounding box center [391, 167] width 48 height 20
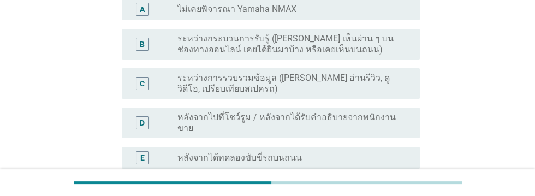
scroll to position [156, 0]
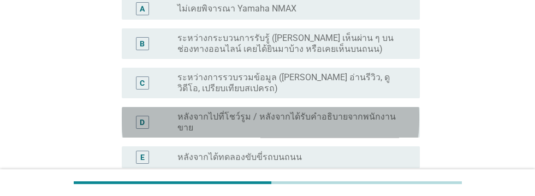
click at [357, 121] on label "หลังจากไปที่โชว์รูม / หลังจากได้รับคำอธิบายจากพนักงานขาย" at bounding box center [289, 122] width 225 height 22
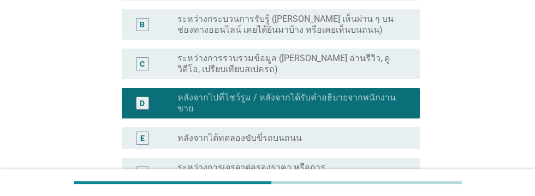
scroll to position [343, 0]
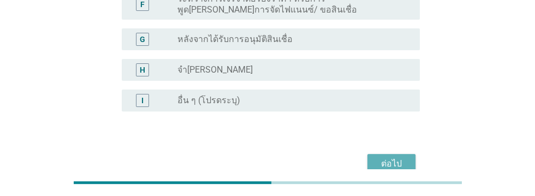
click at [392, 159] on div "ต่อไป" at bounding box center [391, 163] width 31 height 13
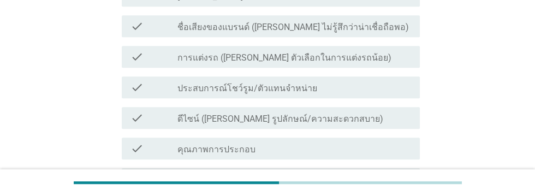
scroll to position [542, 0]
click at [368, 111] on div "check_box_outline_blank ดีไซน์ ([PERSON_NAME] รูปลักษณ์/ความสะดวกสบาย)" at bounding box center [294, 117] width 234 height 13
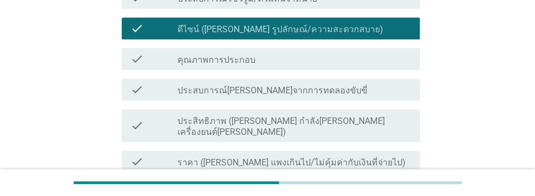
scroll to position [631, 0]
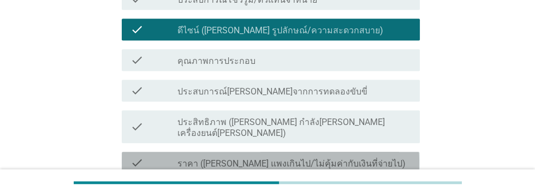
click at [386, 156] on div "check_box_outline_blank ราคา ([PERSON_NAME] แพงเกินไป/ไม่คุ้มค่ากับเงินที่จ่ายไ…" at bounding box center [294, 162] width 234 height 13
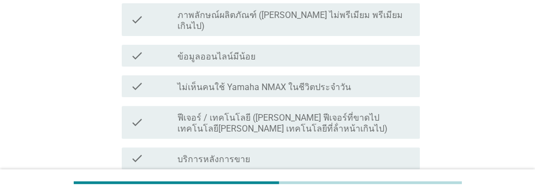
scroll to position [350, 0]
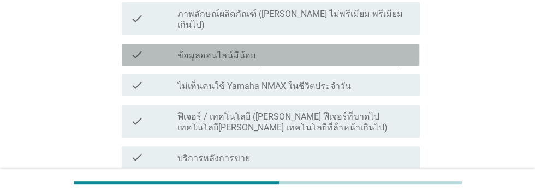
click at [343, 48] on div "check_box_outline_blank ข้อมูลออนไลน์มีน้อย" at bounding box center [294, 54] width 234 height 13
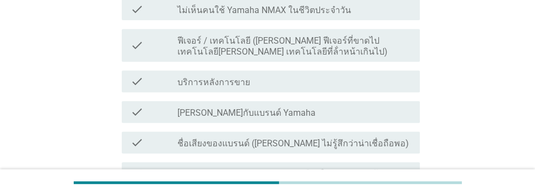
scroll to position [427, 0]
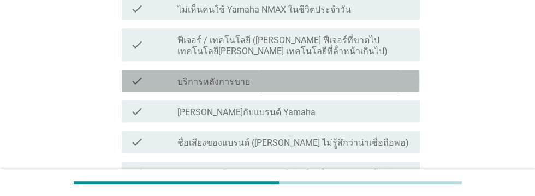
click at [378, 74] on div "check_box_outline_blank บริการหลังการขาย" at bounding box center [294, 80] width 234 height 13
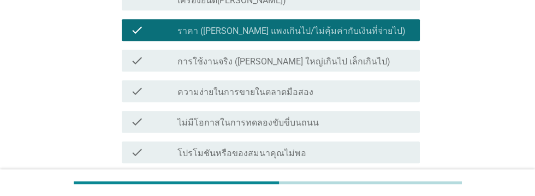
scroll to position [819, 0]
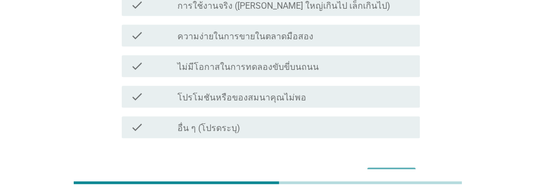
click at [392, 171] on div "ต่อไป" at bounding box center [391, 177] width 31 height 13
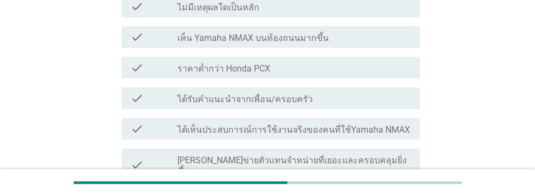
scroll to position [195, 0]
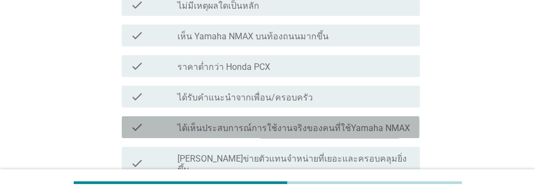
click at [396, 123] on label "ได้เห็นประสบการณ์การใช้งานจริงของคนที่ใช้Yamaha NMAX" at bounding box center [293, 128] width 232 height 11
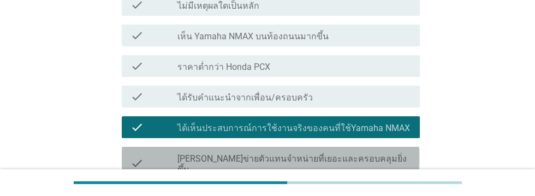
click at [386, 151] on div "check_box_outline_blank [PERSON_NAME]ข่ายตัวแทนจําหน่ายที่เยอะและครอบคลุมยิ่งขึ…" at bounding box center [294, 163] width 234 height 24
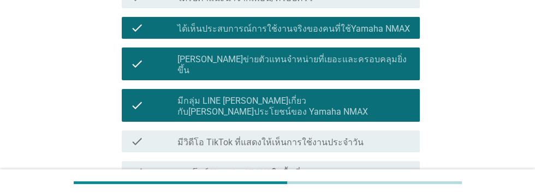
scroll to position [296, 0]
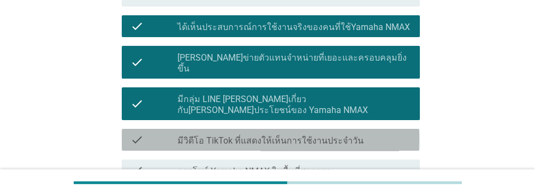
click at [367, 133] on div "check_box_outline_blank มีวิดีโอ TikTok ที่แสดงให้เห็นการใช้งานประจําวัน" at bounding box center [294, 139] width 234 height 13
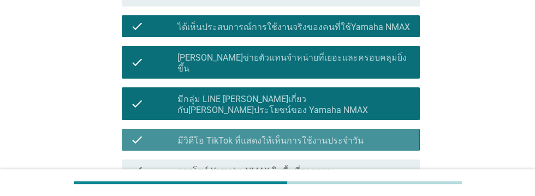
click at [377, 133] on div "check_box_outline_blank มีวิดีโอ TikTok ที่แสดงให้เห็นการใช้งานประจําวัน" at bounding box center [294, 139] width 234 height 13
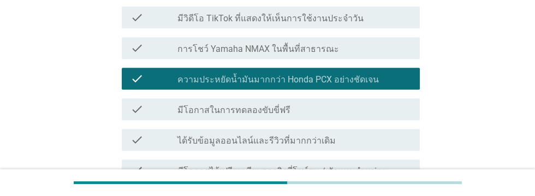
scroll to position [418, 0]
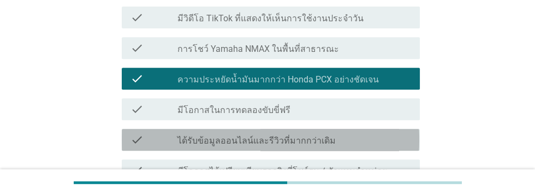
click at [361, 133] on div "check_box_outline_blank ได้รับข้อมูลออนไลน์และรีวิวที่มากกว่าเดิม" at bounding box center [294, 139] width 234 height 13
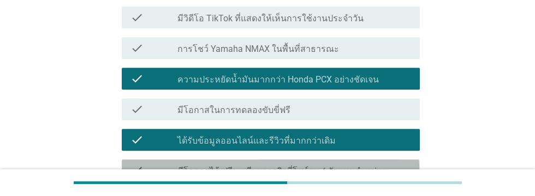
click at [377, 166] on label "มีโอกาสได้เปรียบเทียบรถจริงที่โชว์รูม / ตัวแทนจำหน่าย" at bounding box center [282, 171] width 210 height 11
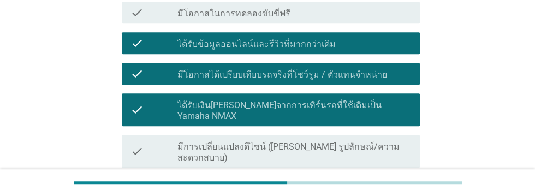
scroll to position [515, 0]
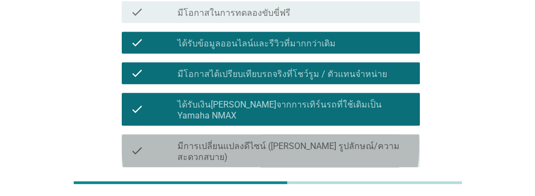
click at [372, 141] on label "มีการเปลี่ยนแปลงดีไซน์ ([PERSON_NAME] รูปลักษณ์/ความสะดวกสบาย)" at bounding box center [294, 152] width 234 height 22
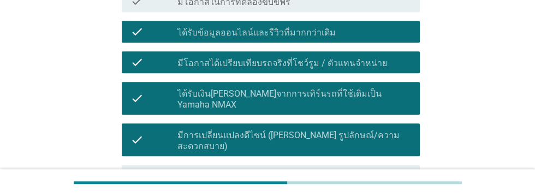
scroll to position [534, 0]
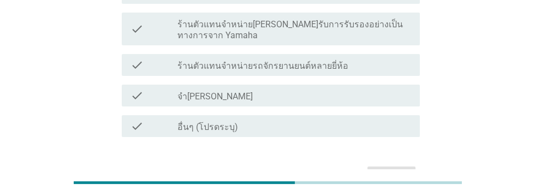
scroll to position [177, 0]
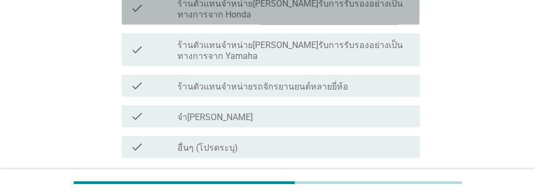
click at [274, 14] on label "ร้านตัวแทนจำหน่าย[PERSON_NAME]รับการรับรองอย่างเป็นทางการจาก Honda" at bounding box center [294, 9] width 234 height 22
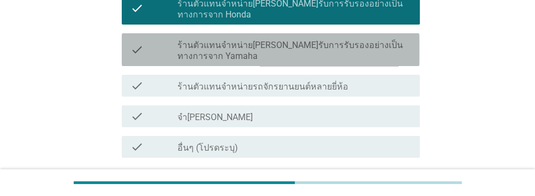
click at [266, 46] on label "ร้านตัวแทนจำหน่าย[PERSON_NAME]รับการรับรองอย่างเป็นทางการจาก Yamaha" at bounding box center [294, 51] width 234 height 22
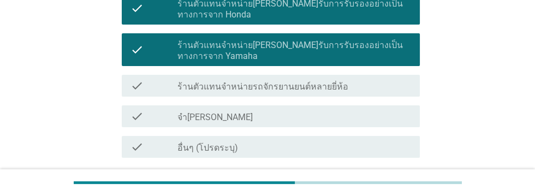
click at [279, 88] on label "ร้านตัวแทนจำหน่ายรถจักรยานยนต์หลายยี่ห้อ" at bounding box center [262, 86] width 171 height 11
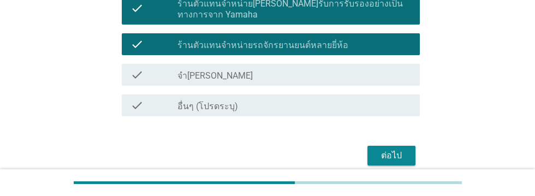
scroll to position [219, 0]
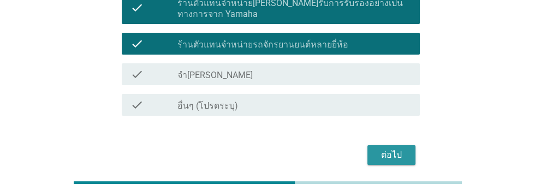
click at [393, 161] on div "ต่อไป" at bounding box center [391, 154] width 31 height 13
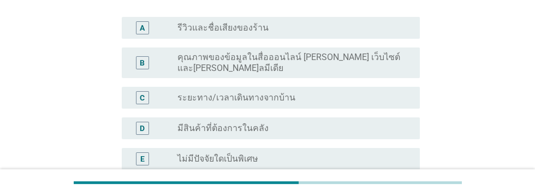
scroll to position [141, 0]
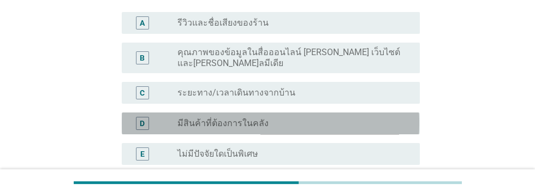
click at [355, 122] on div "radio_button_unchecked มีสินค้าที่ต้องการในคลัง" at bounding box center [289, 123] width 225 height 11
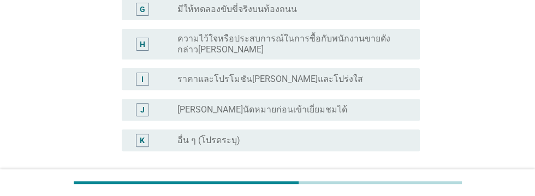
scroll to position [367, 0]
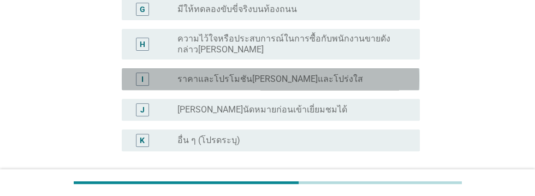
click at [367, 79] on div "radio_button_unchecked ราคาและโปรโมชัน[PERSON_NAME]และโปร่งใส" at bounding box center [289, 79] width 225 height 11
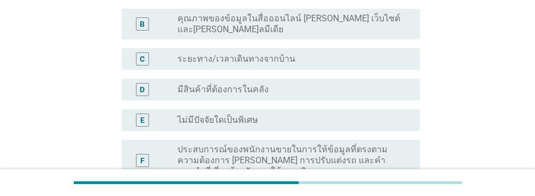
scroll to position [415, 0]
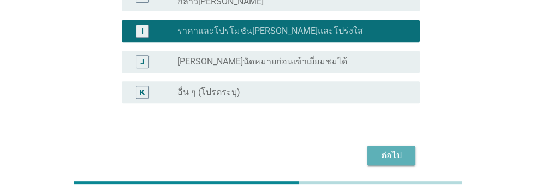
click at [398, 151] on div "ต่อไป" at bounding box center [391, 155] width 31 height 13
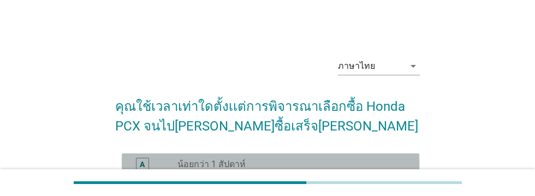
click at [320, 162] on div "radio_button_unchecked น้อยกว่า 1 สัปดาห์" at bounding box center [289, 164] width 225 height 11
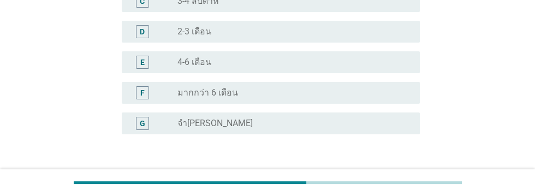
scroll to position [256, 0]
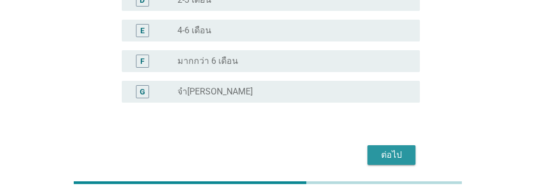
click at [397, 151] on div "ต่อไป" at bounding box center [391, 154] width 31 height 13
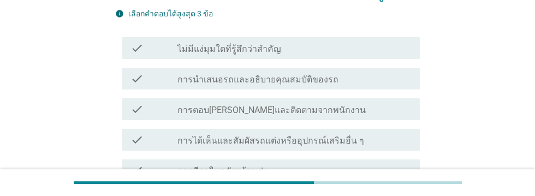
scroll to position [144, 0]
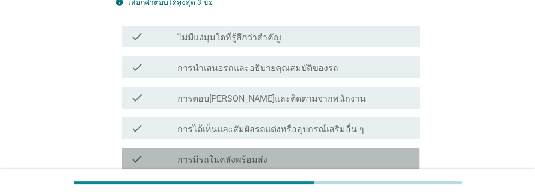
click at [350, 159] on div "check_box_outline_blank การมีรถในคลังพร้อมส่ง" at bounding box center [294, 158] width 234 height 13
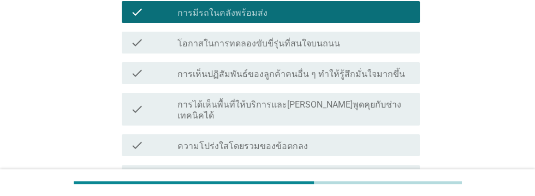
scroll to position [293, 0]
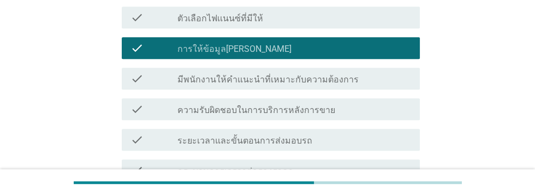
scroll to position [449, 0]
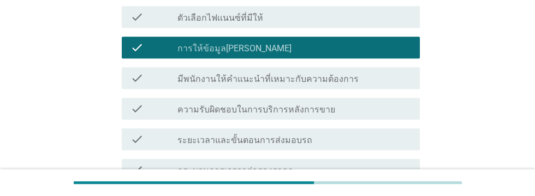
click at [365, 133] on div "check_box_outline_blank ระยะเวลาและขั้นตอนการส่งมอบรถ" at bounding box center [294, 139] width 234 height 13
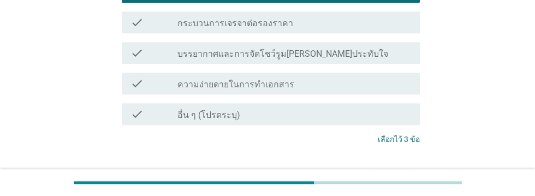
scroll to position [611, 0]
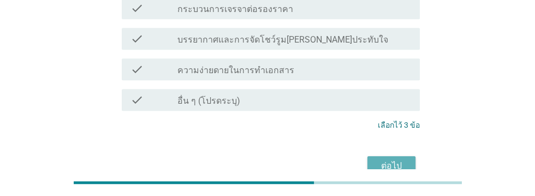
click at [399, 159] on div "ต่อไป" at bounding box center [391, 165] width 31 height 13
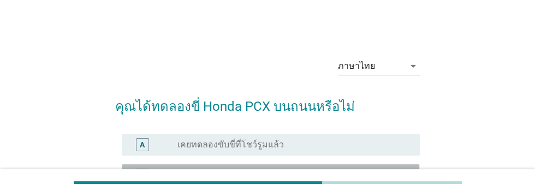
click at [363, 177] on div "radio_button_unchecked เคยทดลองขับขี่ของเพื่อนหรือครอบครัวแล้ว" at bounding box center [289, 175] width 225 height 11
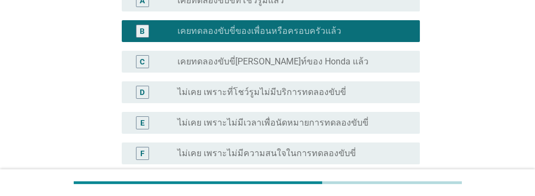
scroll to position [236, 0]
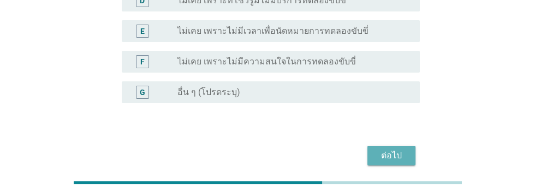
click at [392, 156] on div "ต่อไป" at bounding box center [391, 155] width 31 height 13
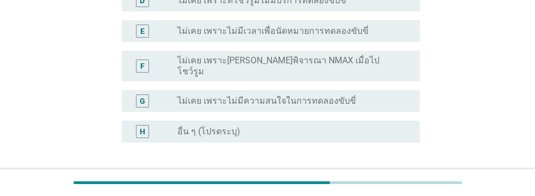
scroll to position [0, 0]
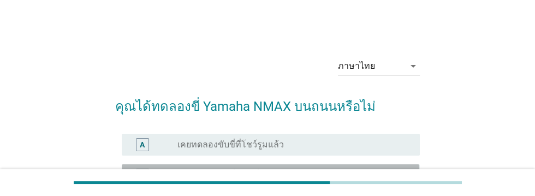
click at [368, 180] on div "radio_button_unchecked เคยทดลองขับขี่ของเพื่อนหรือครอบครัวแล้ว" at bounding box center [294, 175] width 234 height 13
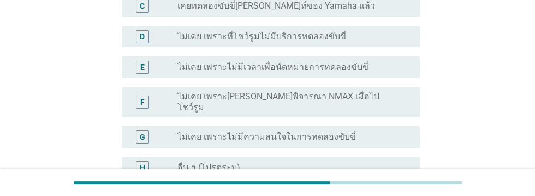
scroll to position [266, 0]
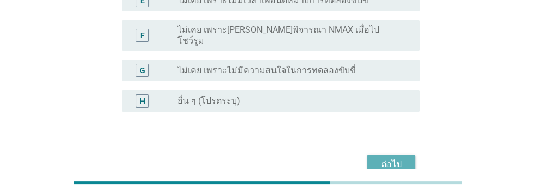
click at [400, 158] on div "ต่อไป" at bounding box center [391, 164] width 31 height 13
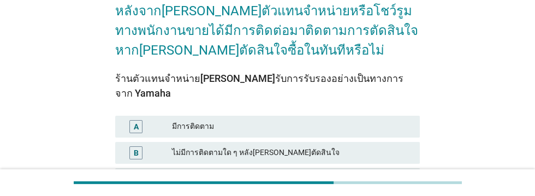
scroll to position [172, 0]
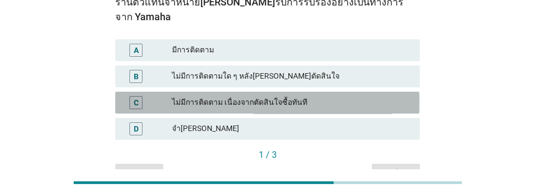
click at [334, 96] on div "ไม่มีการติดตาม เนื่องจากตัดสินใจซื้อทันที" at bounding box center [291, 102] width 239 height 13
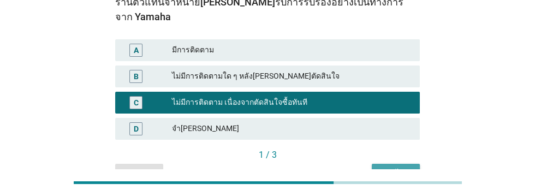
click at [402, 164] on button "ต่อไป" at bounding box center [396, 174] width 48 height 20
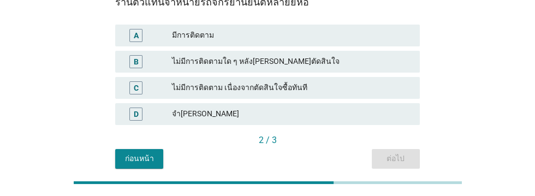
click at [351, 87] on div "ไม่มีการติดตาม เนื่องจากตัดสินใจซื้อทันที" at bounding box center [291, 87] width 239 height 13
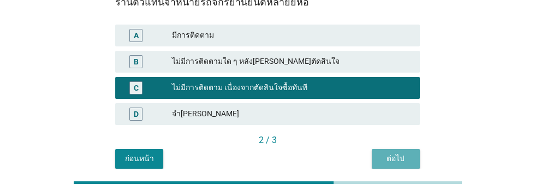
click at [401, 160] on div "ต่อไป" at bounding box center [395, 158] width 31 height 11
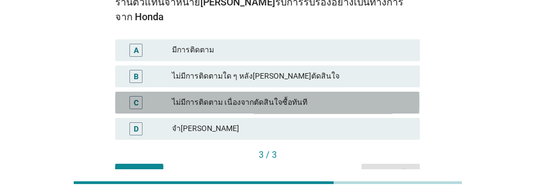
click at [341, 96] on div "ไม่มีการติดตาม เนื่องจากตัดสินใจซื้อทันที" at bounding box center [291, 102] width 239 height 13
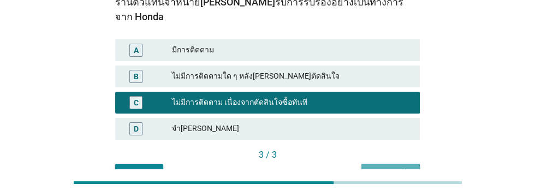
click at [396, 168] on div "คำถามต่อไป" at bounding box center [390, 173] width 41 height 11
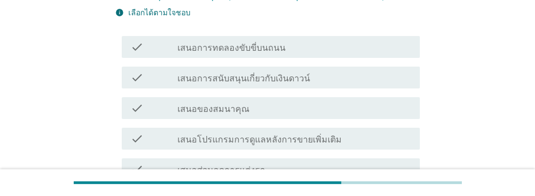
scroll to position [173, 0]
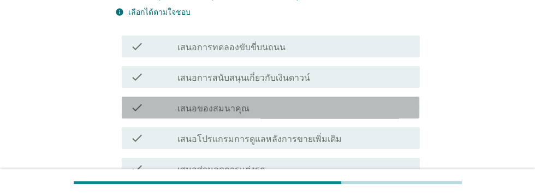
click at [344, 104] on div "check_box_outline_blank เสนอของสมนาคุณ" at bounding box center [294, 107] width 234 height 13
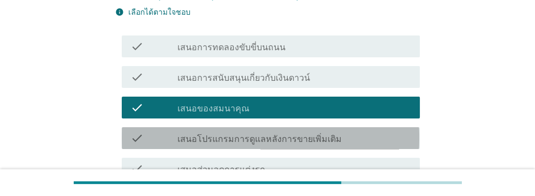
click at [373, 130] on div "check check_box_outline_blank เสนอโปรแกรมการดูแลหลังการขายเพิ่มเติม" at bounding box center [270, 138] width 297 height 22
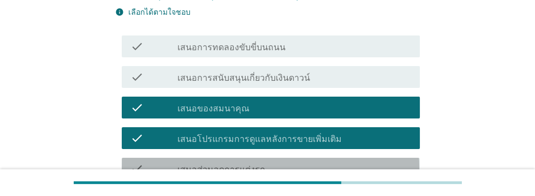
click at [348, 160] on div "check check_box_outline_blank เสนอส่วนลดการแต่งรถ" at bounding box center [270, 169] width 297 height 22
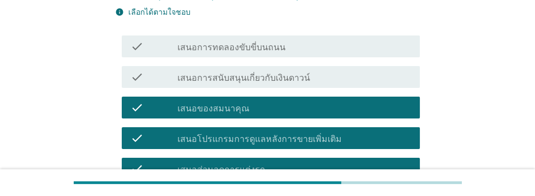
click at [345, 193] on div "check_box_outline_blank เสนอส่วนลดรถ" at bounding box center [294, 199] width 234 height 13
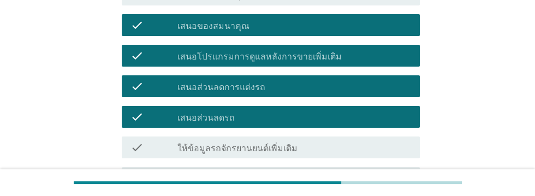
scroll to position [258, 0]
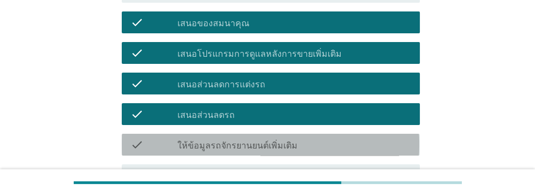
click at [356, 144] on div "check_box_outline_blank ให้ข้อมูลรถจักรยานยนต์เพิ่มเติม" at bounding box center [294, 144] width 234 height 13
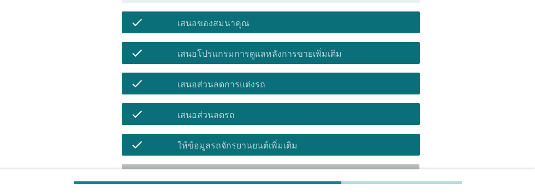
click at [344, 170] on div "check_box_outline_blank ไม่มีความคิดเห็น" at bounding box center [294, 175] width 234 height 13
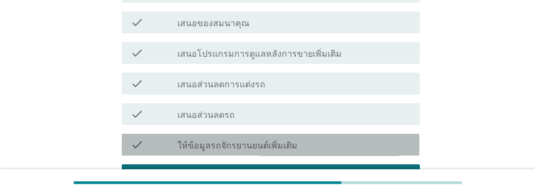
click at [324, 151] on div "check check_box_outline_blank ให้ข้อมูลรถจักรยานยนต์เพิ่มเติม" at bounding box center [270, 145] width 297 height 22
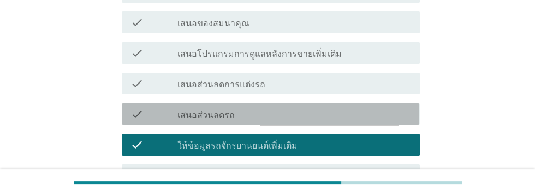
click at [330, 121] on div "check check_box_outline_blank เสนอส่วนลดรถ" at bounding box center [270, 114] width 297 height 22
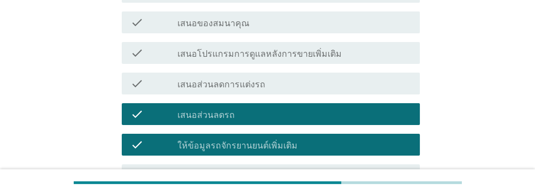
click at [333, 91] on div "check check_box_outline_blank เสนอส่วนลดการแต่งรถ" at bounding box center [270, 84] width 297 height 22
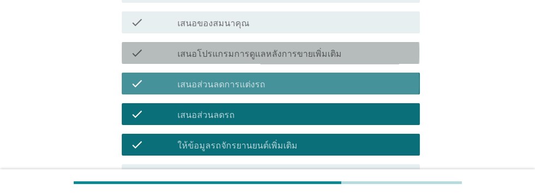
click at [348, 61] on div "check check_box_outline_blank เสนอโปรแกรมการดูแลหลังการขายเพิ่มเติม" at bounding box center [270, 53] width 297 height 22
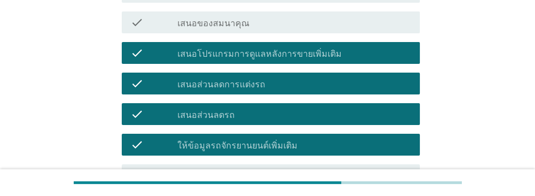
click at [344, 29] on div "check check_box_outline_blank เสนอของสมนาคุณ" at bounding box center [270, 22] width 297 height 22
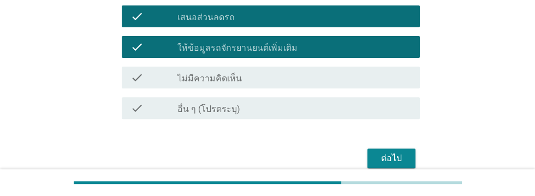
scroll to position [359, 0]
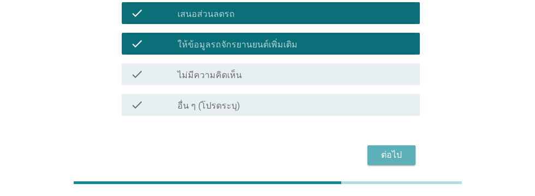
click at [395, 154] on div "ต่อไป" at bounding box center [391, 154] width 31 height 13
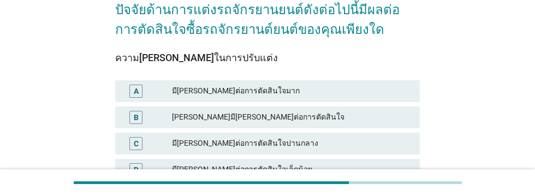
scroll to position [99, 0]
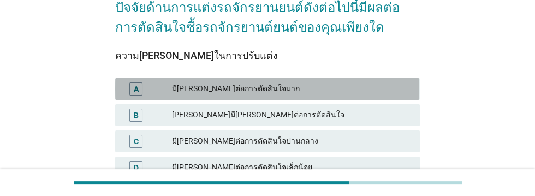
click at [343, 87] on div "มี[PERSON_NAME]ต่อการตัดสินใจมาก" at bounding box center [291, 88] width 239 height 13
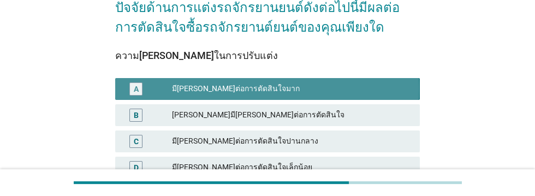
scroll to position [179, 0]
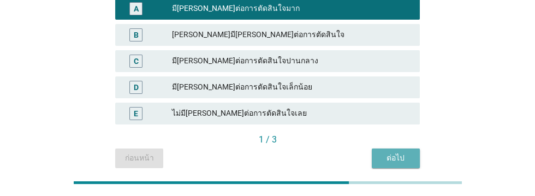
click at [402, 158] on div "ต่อไป" at bounding box center [395, 157] width 31 height 11
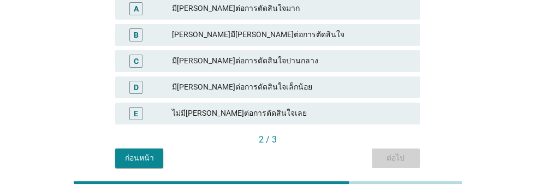
scroll to position [0, 0]
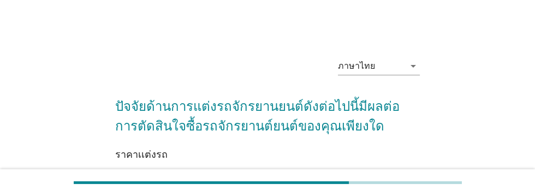
click at [328, 183] on div "มี[PERSON_NAME]ต่อการตัดสินใจมาก" at bounding box center [291, 187] width 239 height 13
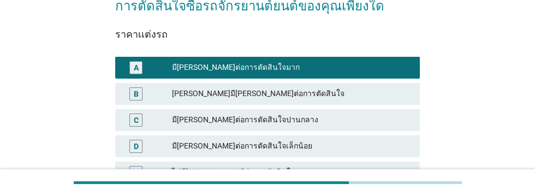
scroll to position [179, 0]
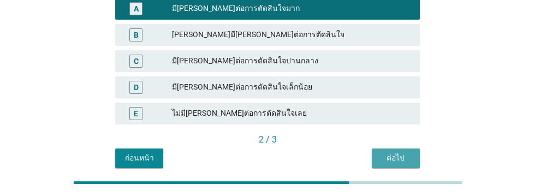
click at [396, 164] on button "ต่อไป" at bounding box center [396, 158] width 48 height 20
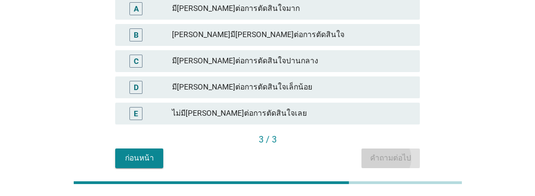
scroll to position [0, 0]
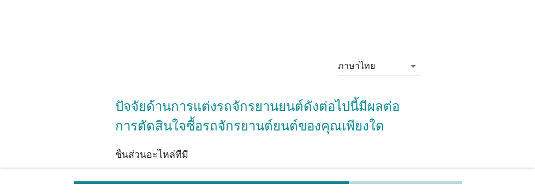
click at [476, 133] on div "ภาษาไทย arrow_drop_down ปัจจัยด้านการแต่งรถจักรยานยนต์ดังต่อไปนี้มีผลต่อการตัดส…" at bounding box center [267, 198] width 482 height 316
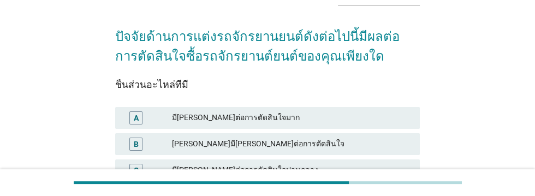
scroll to position [70, 0]
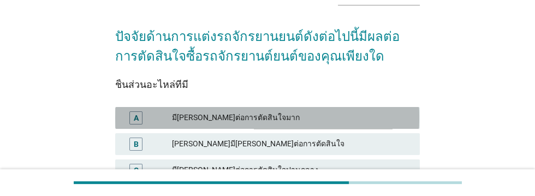
click at [347, 116] on div "มี[PERSON_NAME]ต่อการตัดสินใจมาก" at bounding box center [291, 117] width 239 height 13
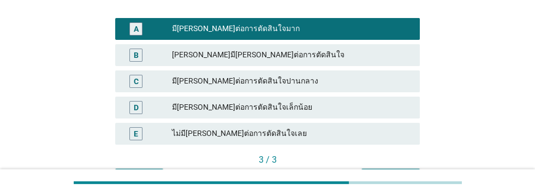
scroll to position [179, 0]
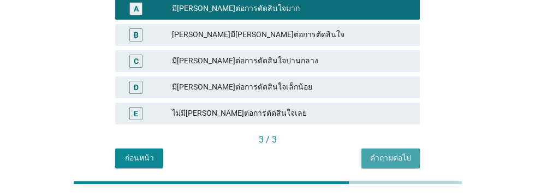
click at [398, 159] on div "คำถามต่อไป" at bounding box center [390, 157] width 41 height 11
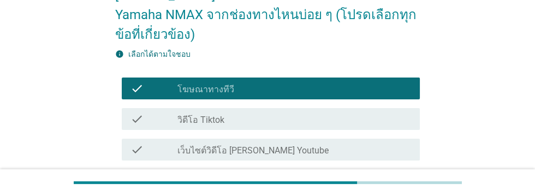
scroll to position [111, 0]
click at [274, 112] on div "check_box_outline_blank วิดีโอ Tiktok" at bounding box center [294, 118] width 234 height 13
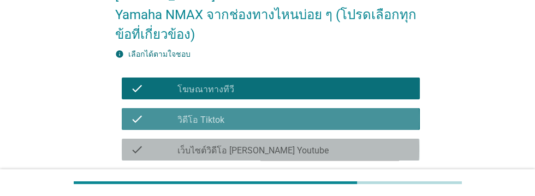
click at [274, 145] on label "เว็บไซต์วิดีโอ [PERSON_NAME] Youtube" at bounding box center [252, 150] width 151 height 11
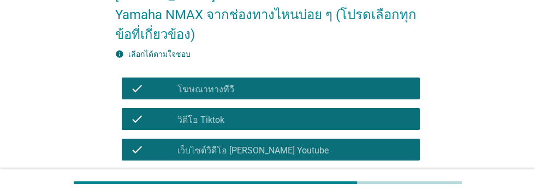
click at [267, 174] on div "check_box_outline_blank ป้ายโฆษณา" at bounding box center [294, 180] width 234 height 13
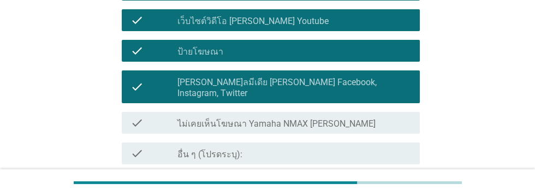
scroll to position [242, 0]
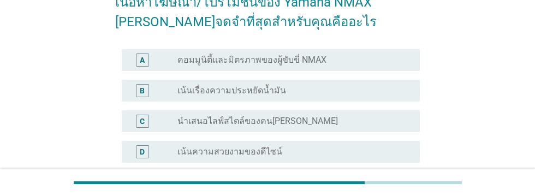
scroll to position [111, 0]
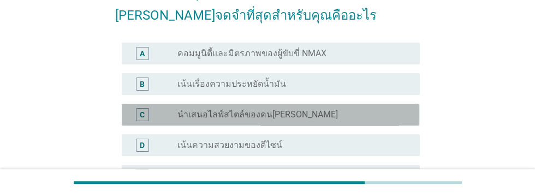
click at [341, 121] on div "C radio_button_unchecked นำเสนอไลฟ์สไตล์ของคน[PERSON_NAME]" at bounding box center [270, 115] width 297 height 22
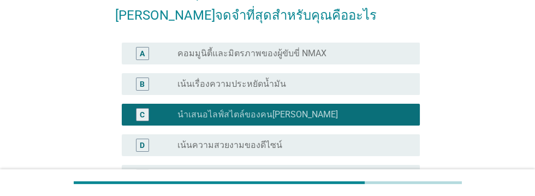
scroll to position [317, 0]
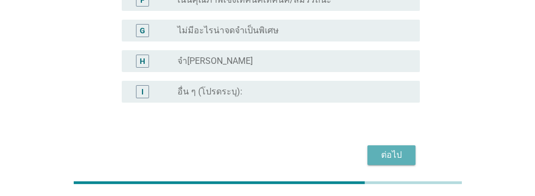
click at [397, 153] on div "ต่อไป" at bounding box center [391, 154] width 31 height 13
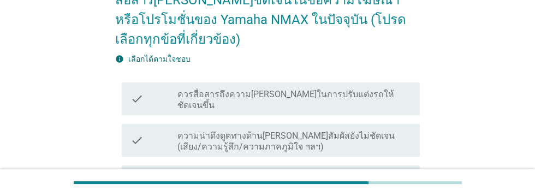
scroll to position [127, 0]
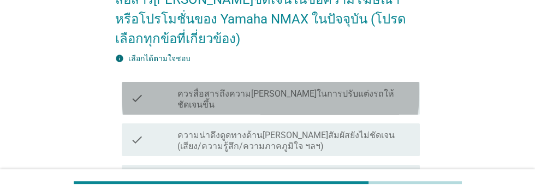
click at [400, 86] on div "check_box_outline_blank ควรสื่อสารถึงความ[PERSON_NAME]ในการปรับแต่งรถให้ชัดเจนข…" at bounding box center [294, 98] width 234 height 24
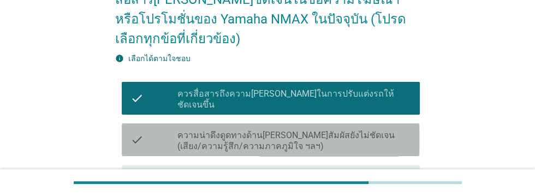
click at [385, 130] on label "ความน่าดึงดูดทางด้าน[PERSON_NAME]สัมผัสยังไม่ชัดเจน (เสียง/ความรู้สึก/ความภาคภู…" at bounding box center [294, 141] width 234 height 22
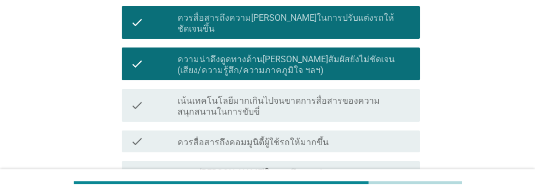
scroll to position [205, 0]
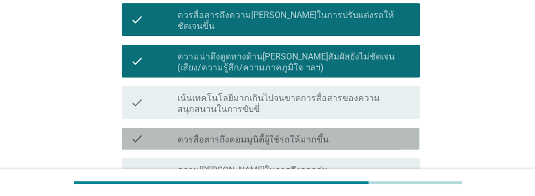
click at [375, 132] on div "check_box_outline_blank ควรสื่อสารถึงคอมมูนิตี้ผู้ใช้รถให้มากขึ้น" at bounding box center [294, 138] width 234 height 13
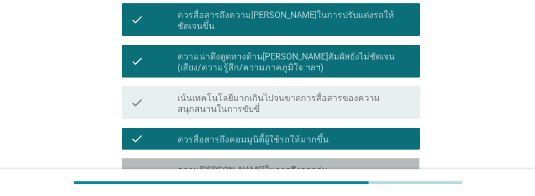
click at [379, 163] on div "check_box_outline_blank ความ[PERSON_NAME]ในการดึงดูดกลุ่มคน[PERSON_NAME]ยัง[PER…" at bounding box center [294, 175] width 234 height 24
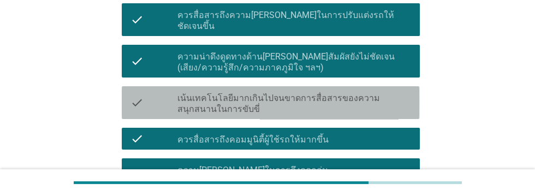
click at [383, 93] on label "เน้นเทคโนโลยีมากเกินไปจนขาดการสื่อสารของความสนุกสนานในการขับขี่" at bounding box center [294, 104] width 234 height 22
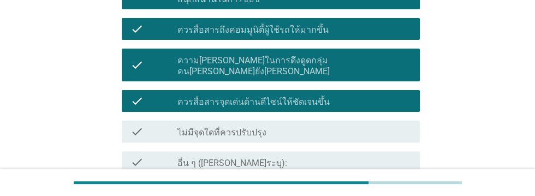
scroll to position [318, 0]
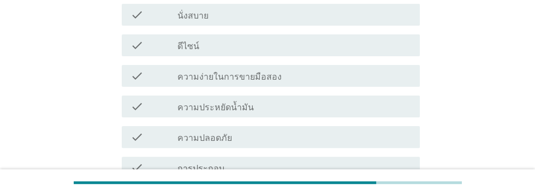
scroll to position [0, 0]
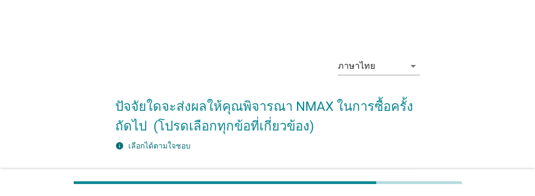
click at [324, 183] on div "check_box_outline_blank การบริการหลังการขาย" at bounding box center [294, 180] width 234 height 13
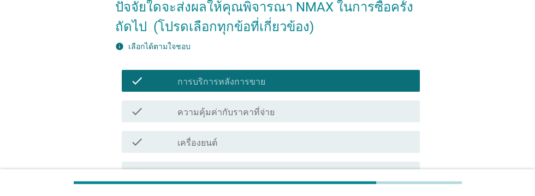
scroll to position [100, 0]
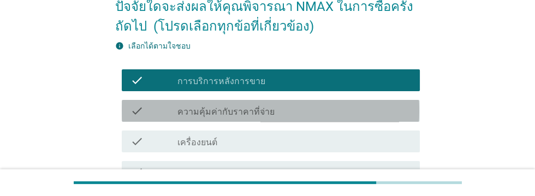
click at [320, 114] on div "check_box_outline_blank ความคุ้มค่ากับราคาที่จ่าย" at bounding box center [294, 110] width 234 height 13
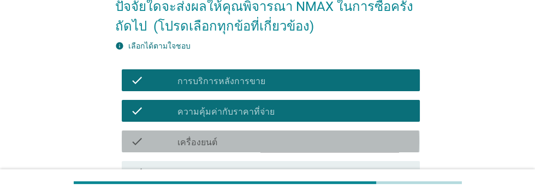
click at [313, 139] on div "check_box_outline_blank เครื่องยนต์" at bounding box center [294, 141] width 234 height 13
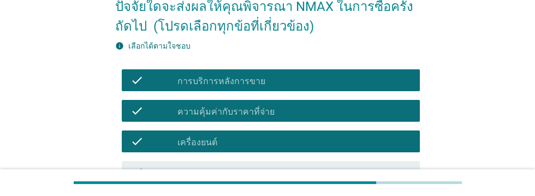
click at [330, 172] on div "check_box_outline_blank ราคา" at bounding box center [294, 171] width 234 height 13
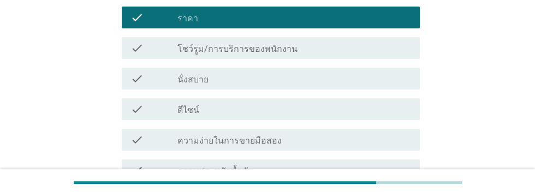
scroll to position [258, 0]
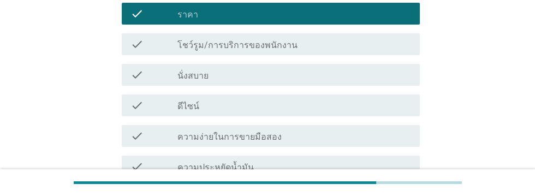
click at [313, 79] on div "check_box_outline_blank นั่งสบาย" at bounding box center [294, 74] width 234 height 13
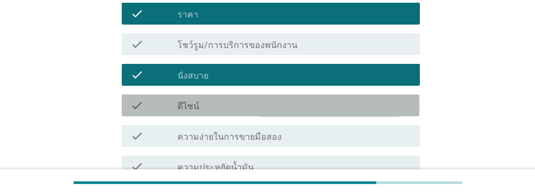
click at [337, 103] on div "check_box_outline_blank ดีไซน์" at bounding box center [294, 105] width 234 height 13
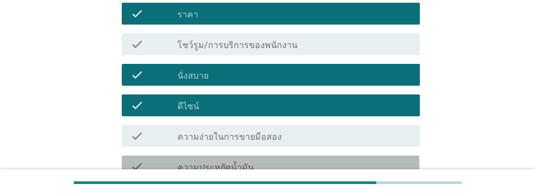
click at [303, 168] on div "check_box_outline_blank ความประหยัดน้ำมัน" at bounding box center [294, 166] width 234 height 13
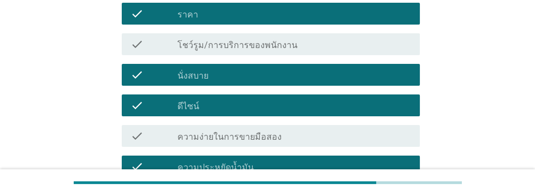
click at [296, 195] on div "check_box_outline_blank ความปลอดภัย" at bounding box center [294, 196] width 234 height 13
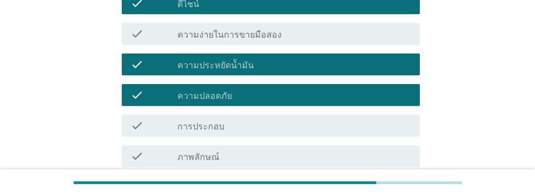
scroll to position [367, 0]
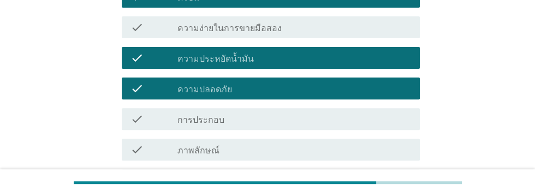
click at [287, 183] on div "check_box_outline_blank การปรับแต่ง" at bounding box center [294, 180] width 234 height 13
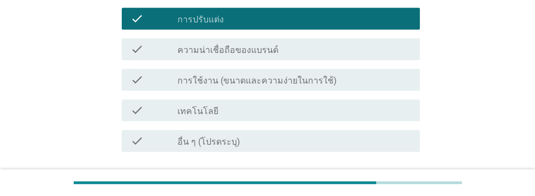
scroll to position [529, 0]
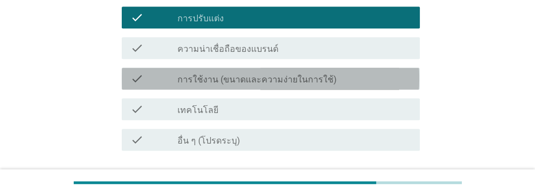
click at [322, 79] on label "การใช้งาน (ขนาดและความง่ายในการใช้)" at bounding box center [256, 79] width 159 height 11
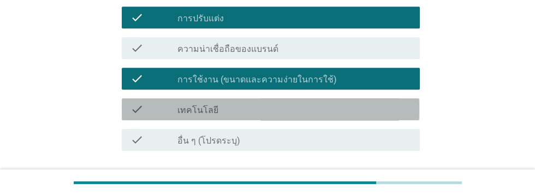
click at [300, 112] on div "check_box_outline_blank เทคโนโลยี" at bounding box center [294, 109] width 234 height 13
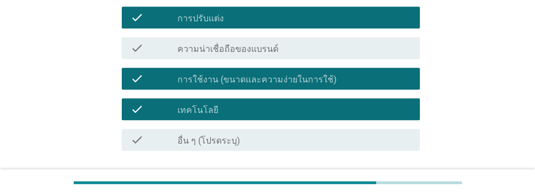
click at [391, 193] on div "ต่อไป" at bounding box center [391, 189] width 31 height 13
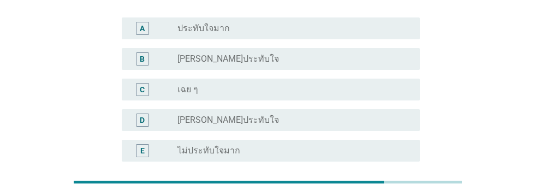
scroll to position [234, 0]
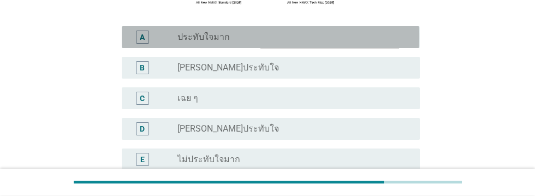
click at [360, 43] on div "radio_button_unchecked ประทับใจมาก" at bounding box center [289, 37] width 225 height 11
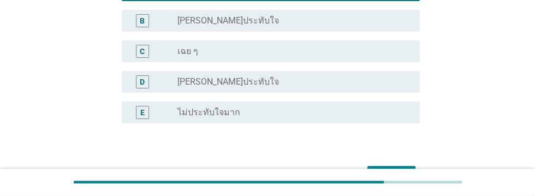
scroll to position [325, 0]
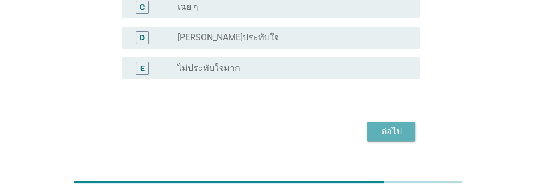
click at [397, 138] on div "ต่อไป" at bounding box center [391, 131] width 31 height 13
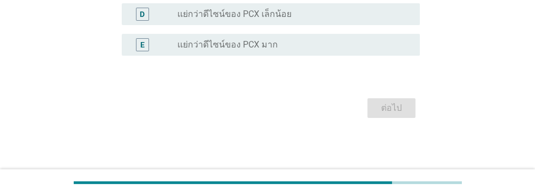
scroll to position [0, 0]
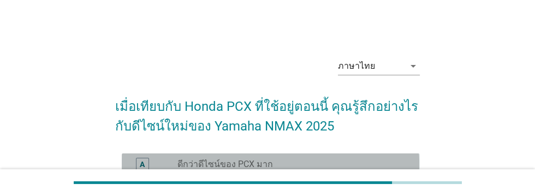
click at [330, 166] on div "radio_button_unchecked ดีกว่าดีไซน์ของ PCX มาก" at bounding box center [289, 164] width 225 height 11
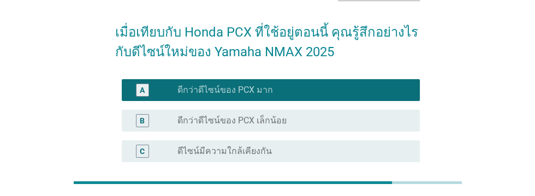
scroll to position [195, 0]
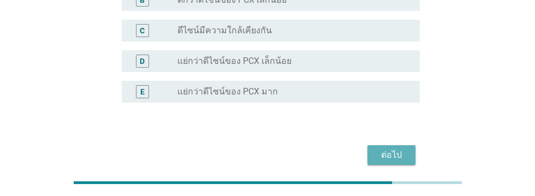
click at [397, 156] on div "ต่อไป" at bounding box center [391, 154] width 31 height 13
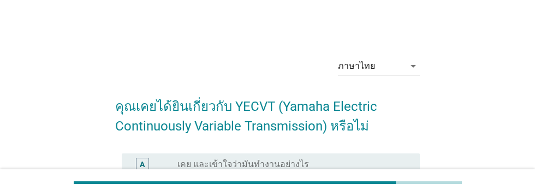
click at [368, 164] on div "radio_button_unchecked เคย และเข้าใจว่ามันทำงานอย่างไร" at bounding box center [289, 164] width 225 height 11
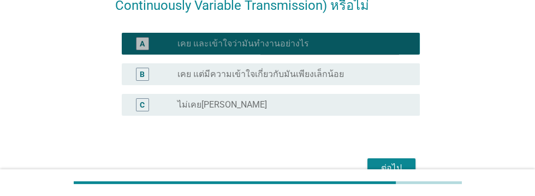
scroll to position [134, 0]
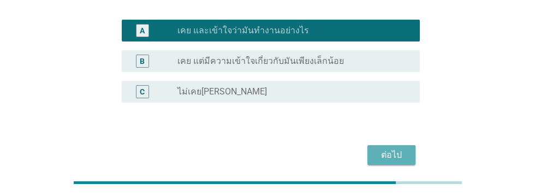
click at [401, 157] on div "ต่อไป" at bounding box center [391, 154] width 31 height 13
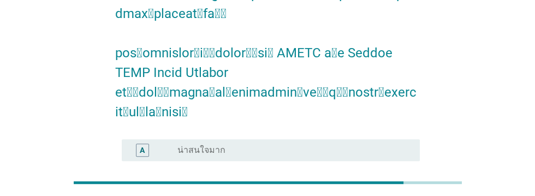
scroll to position [567, 0]
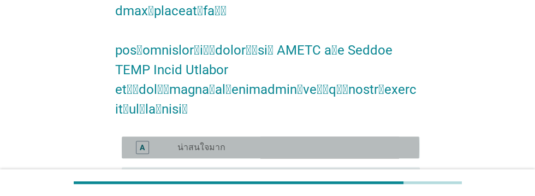
click at [307, 142] on div "radio_button_unchecked น่าสนใจมาก" at bounding box center [289, 147] width 225 height 11
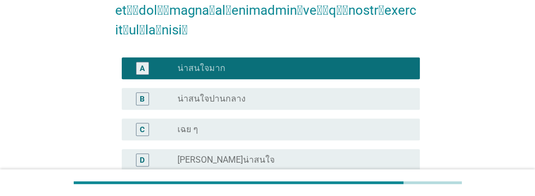
scroll to position [646, 0]
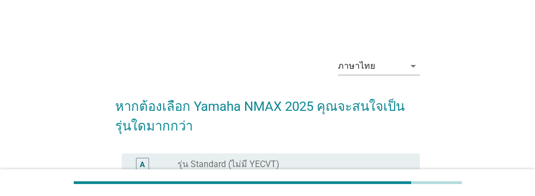
click at [281, 195] on div "radio_button_unchecked รุ่น Techmax (มี YECVT)" at bounding box center [289, 194] width 225 height 11
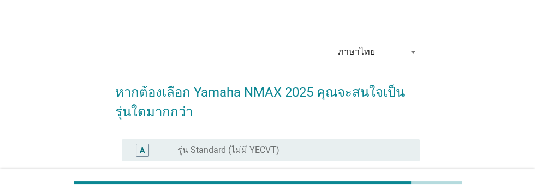
scroll to position [164, 0]
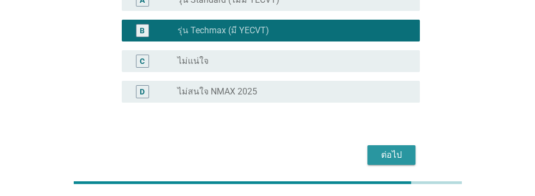
click at [394, 158] on div "ต่อไป" at bounding box center [391, 154] width 31 height 13
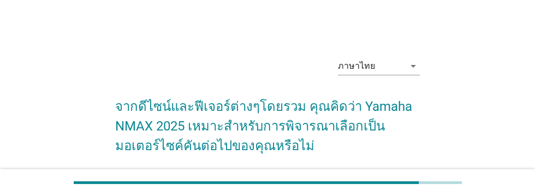
click at [317, 186] on div "radio_button_unchecked พิจารณาแน่นอน" at bounding box center [289, 183] width 225 height 11
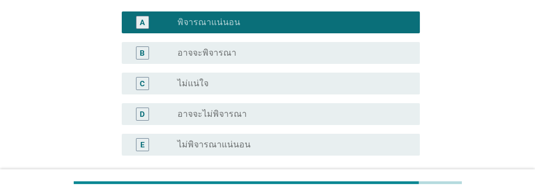
scroll to position [214, 0]
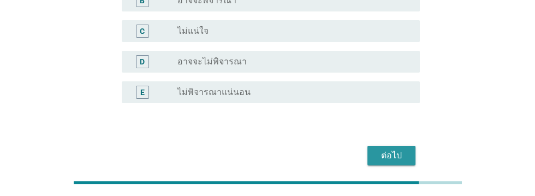
click at [400, 154] on div "ต่อไป" at bounding box center [391, 155] width 31 height 13
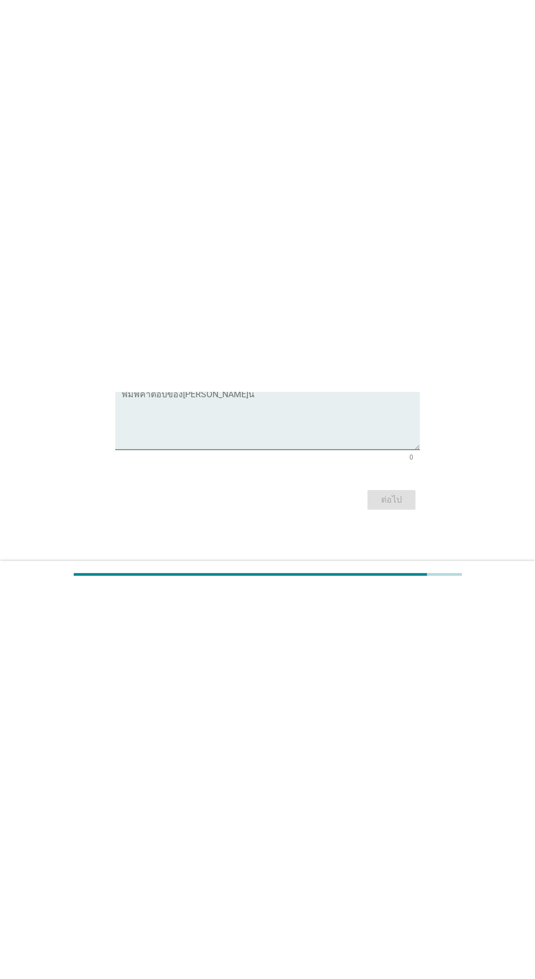
scroll to position [0, 0]
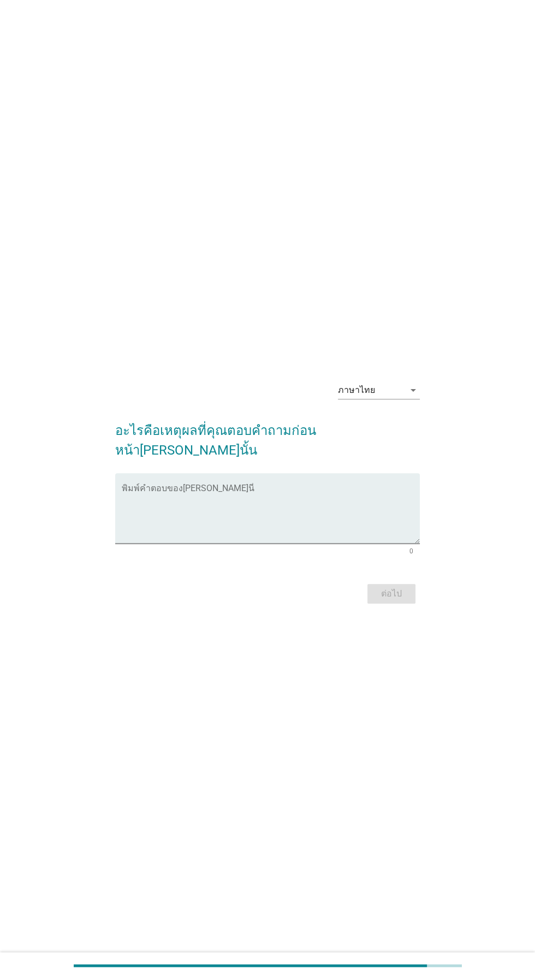
click at [172, 195] on textarea "พิมพ์คำตอบของคุณ ที่นี่" at bounding box center [270, 514] width 297 height 57
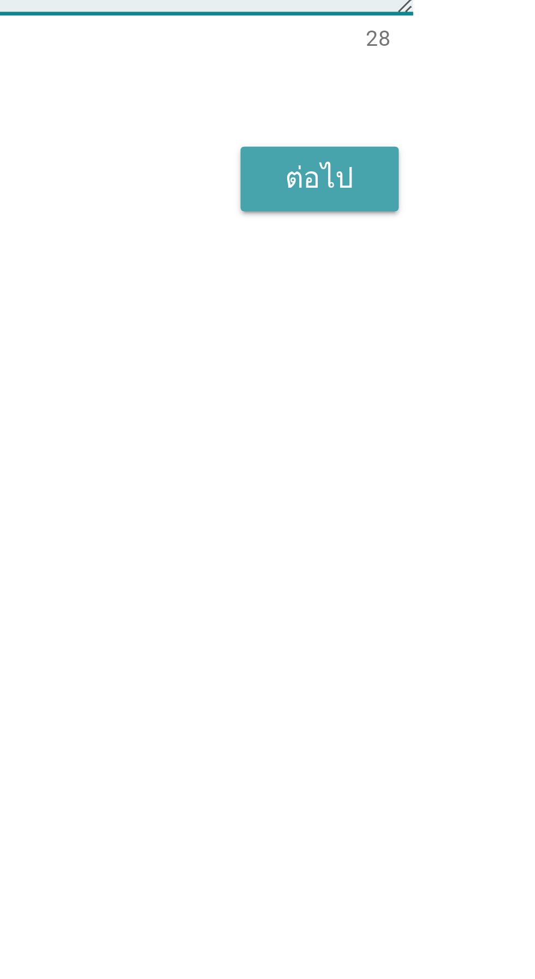
type textarea "ดีไซน์[PERSON_NAME]/ความปลอดภัย"
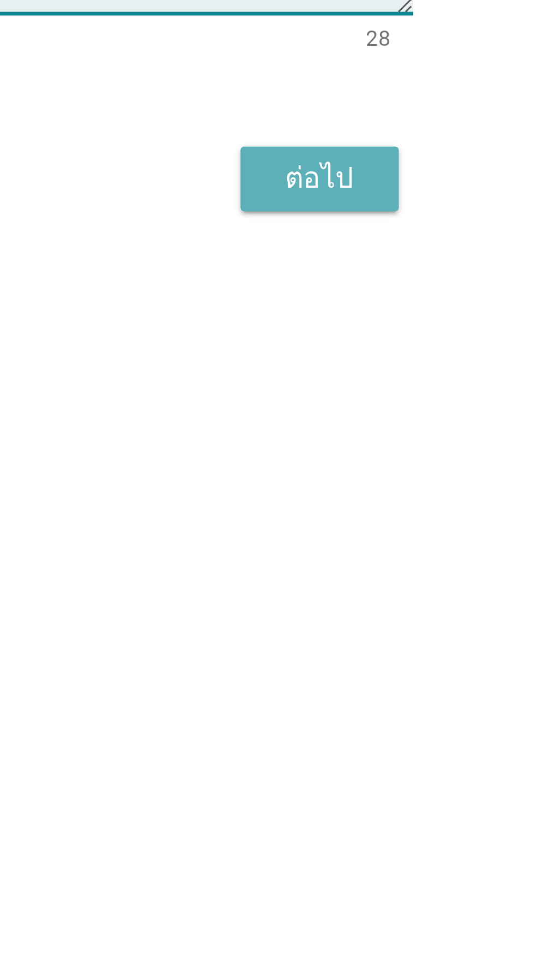
click at [396, 195] on div "ต่อไป" at bounding box center [391, 593] width 31 height 13
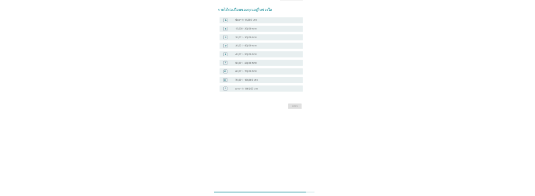
scroll to position [43, 0]
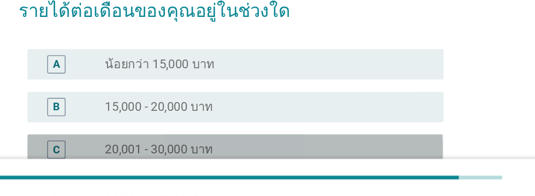
click at [371, 162] on div "radio_button_unchecked 20,001 - 30,000 บาท" at bounding box center [289, 162] width 225 height 11
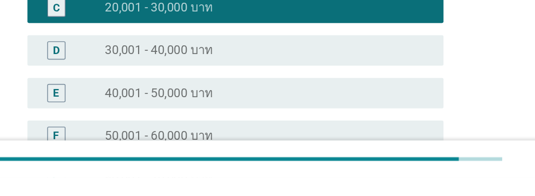
scroll to position [297, 0]
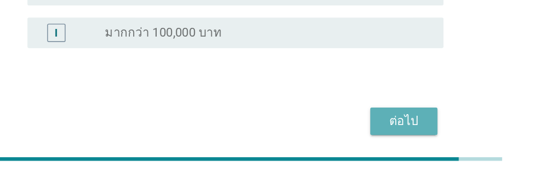
click at [388, 154] on div "ต่อไป" at bounding box center [391, 155] width 31 height 13
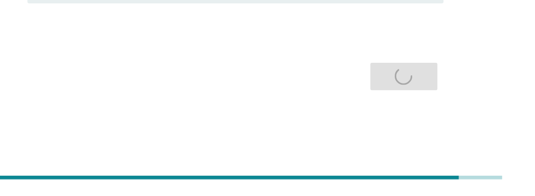
scroll to position [0, 0]
